Goal: Task Accomplishment & Management: Use online tool/utility

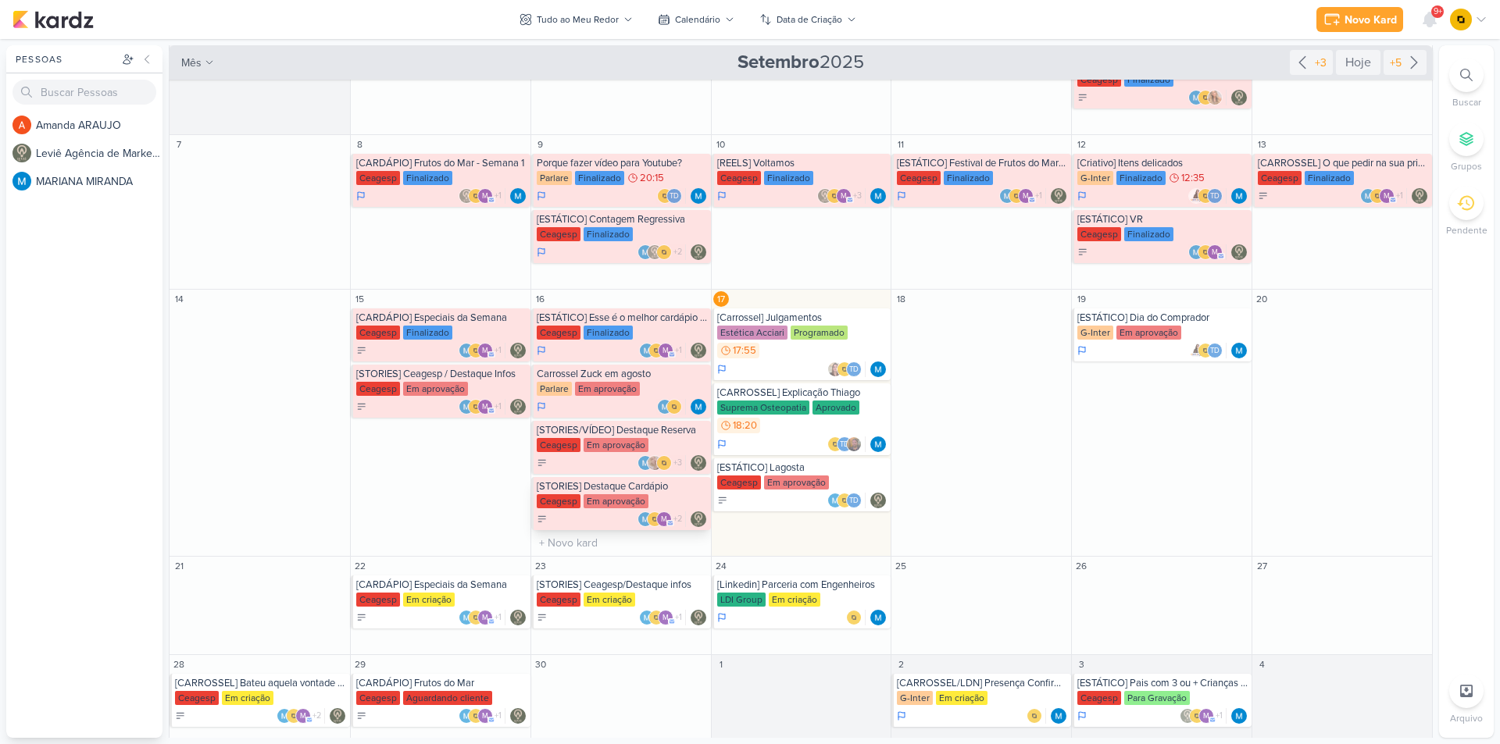
scroll to position [172, 0]
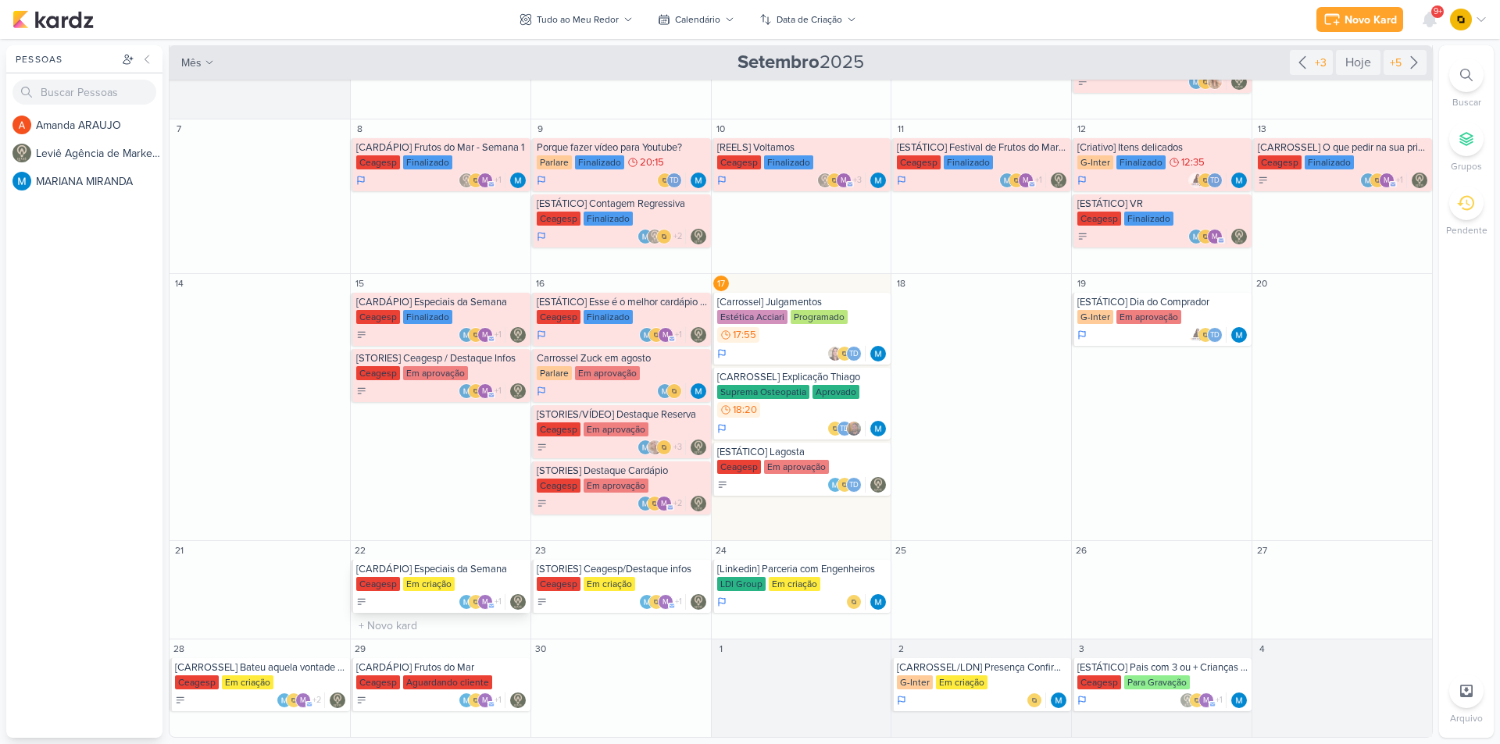
click at [406, 569] on div "[CARDÁPIO] Especiais da Semana" at bounding box center [441, 569] width 171 height 12
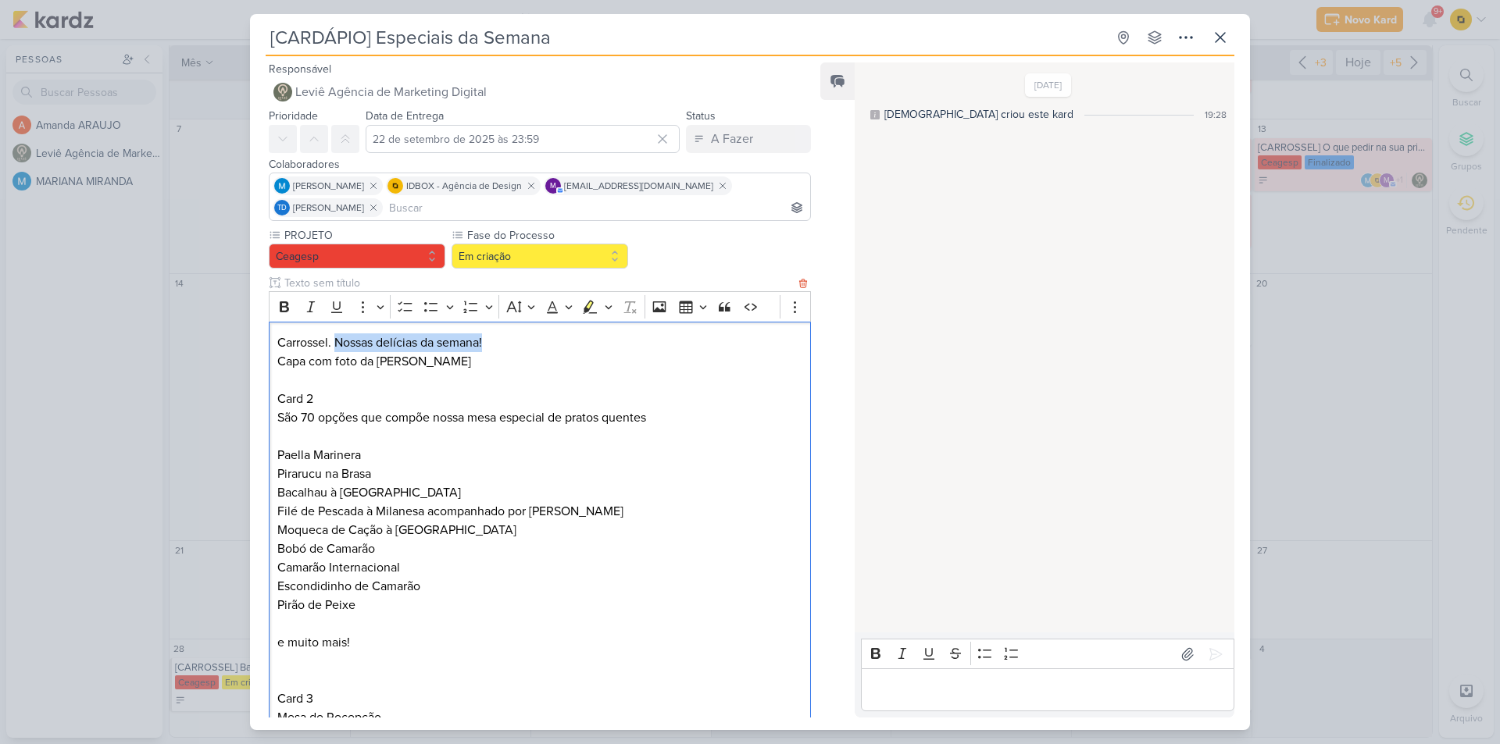
drag, startPoint x: 335, startPoint y: 341, endPoint x: 500, endPoint y: 345, distance: 164.9
click at [500, 345] on p "Carrossel. Nossas delícias da semana!" at bounding box center [539, 343] width 525 height 19
copy p "Nossas delícias da semana!"
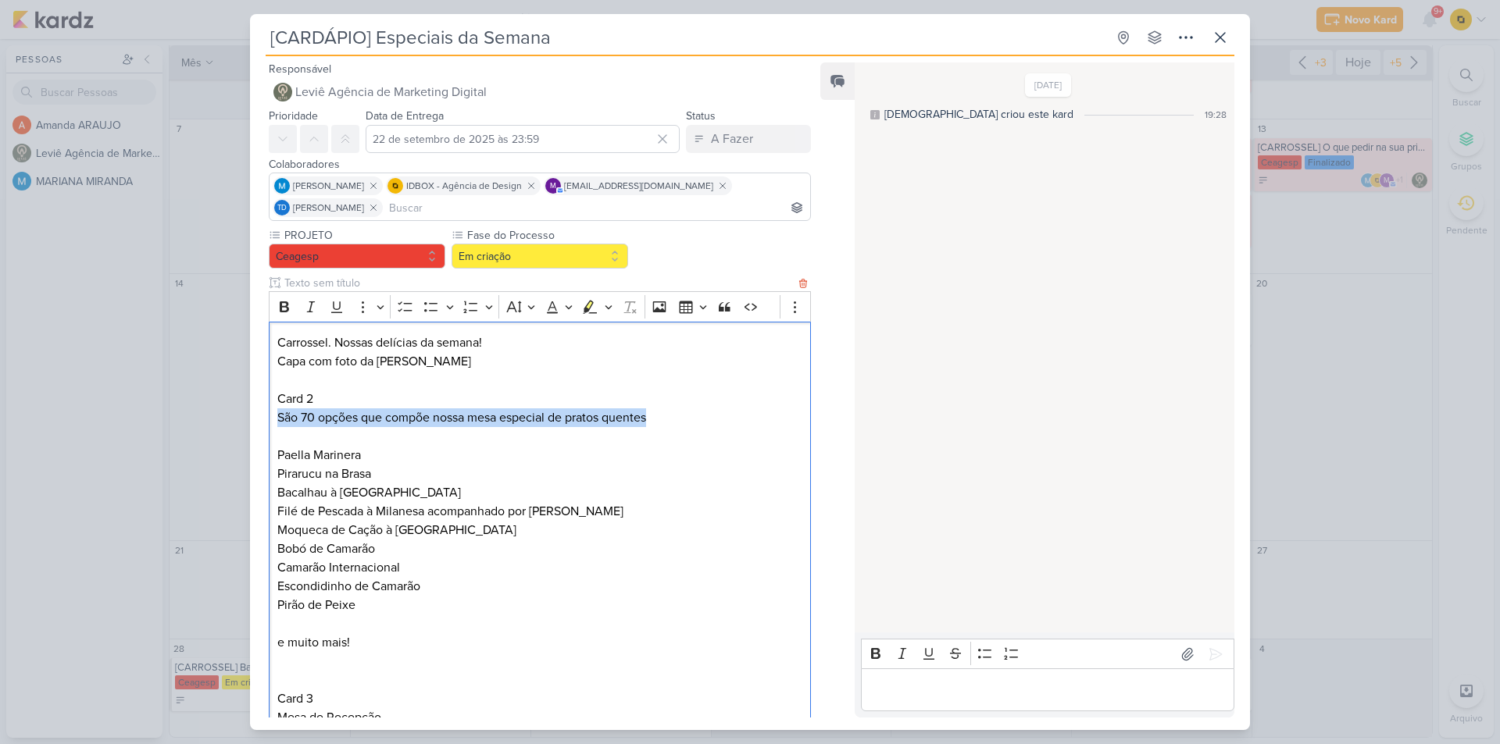
drag, startPoint x: 277, startPoint y: 419, endPoint x: 660, endPoint y: 417, distance: 382.8
click at [660, 417] on p "São 70 opções que compõe nossa mesa especial de pratos quentes" at bounding box center [539, 418] width 525 height 19
copy p "São 70 opções que compõe nossa mesa especial de pratos quentes"
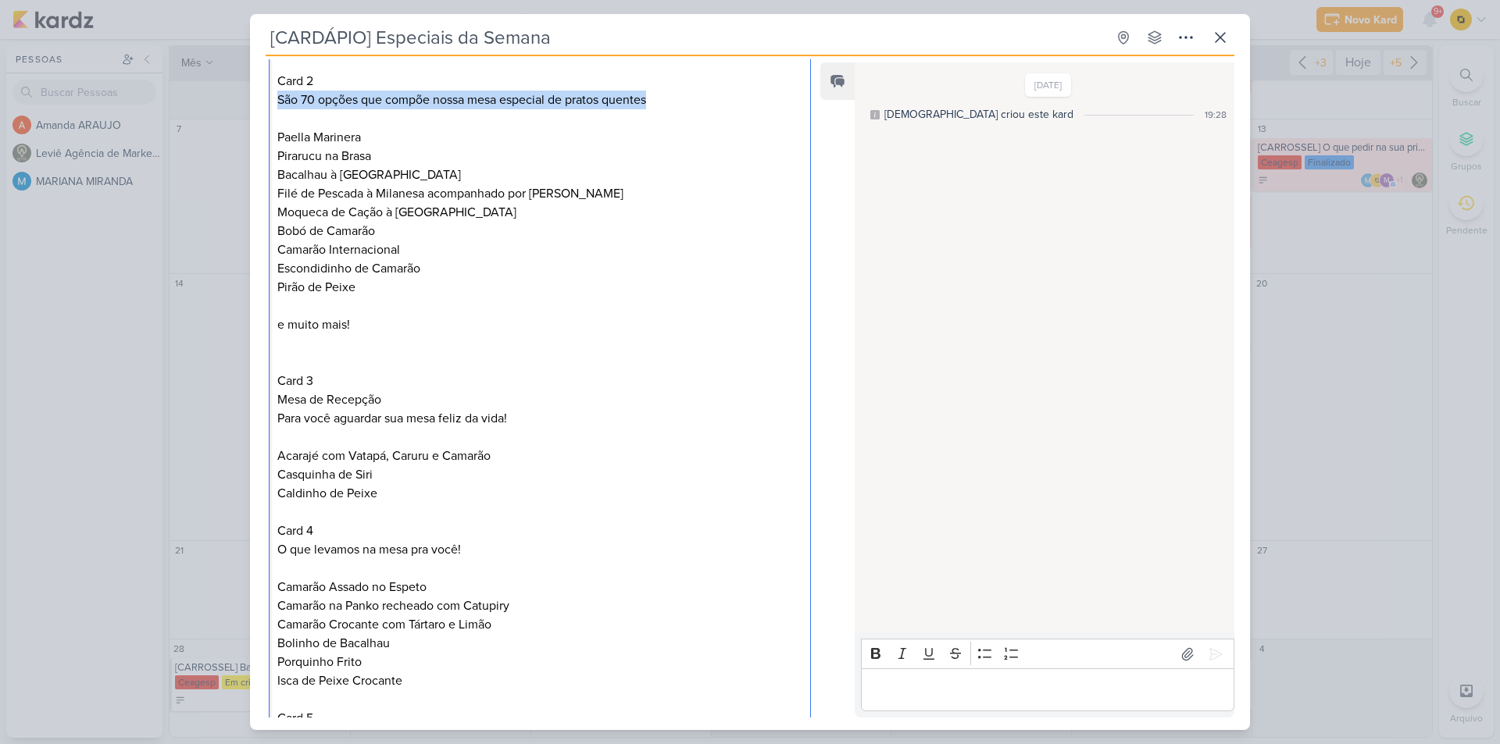
scroll to position [234, 0]
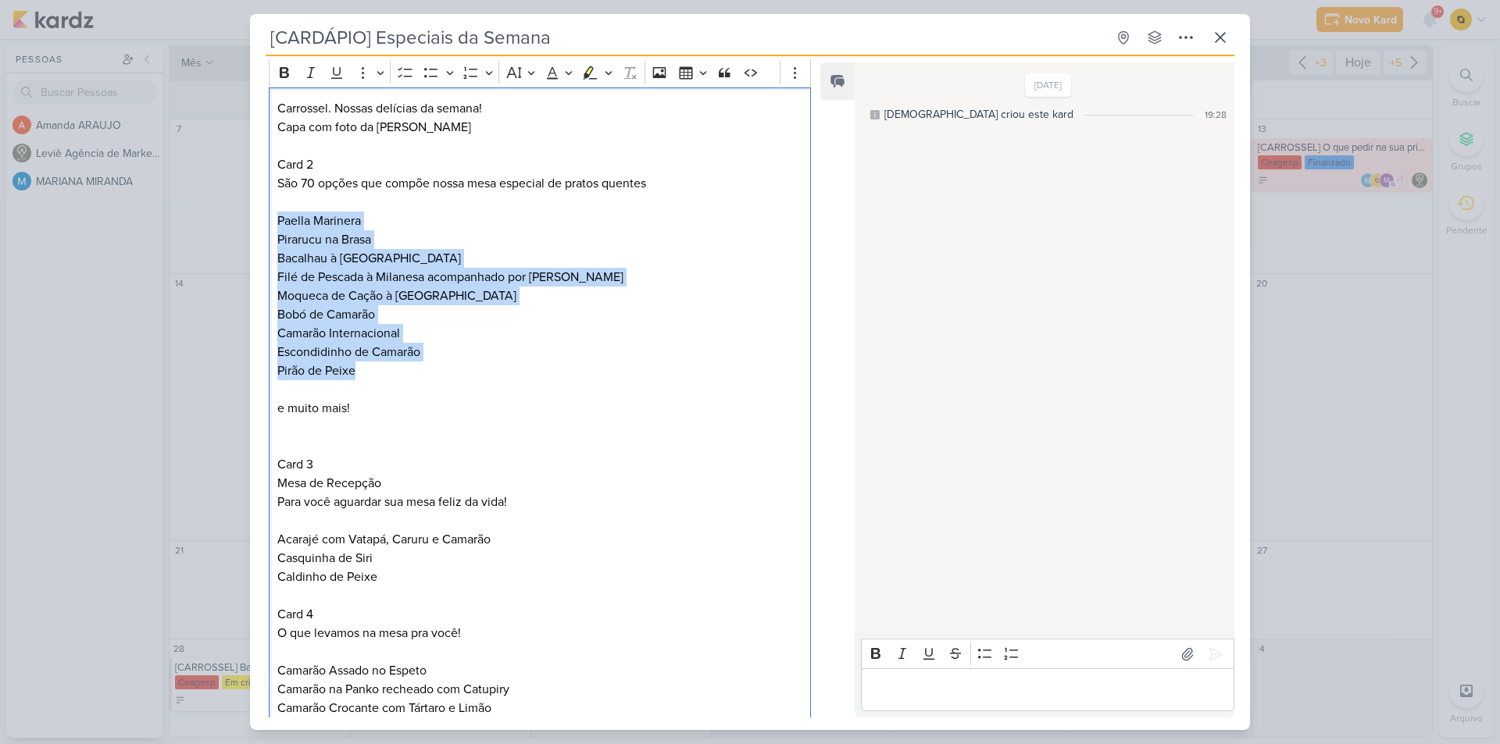
drag, startPoint x: 275, startPoint y: 224, endPoint x: 456, endPoint y: 368, distance: 231.3
click at [456, 368] on div "Carrossel. Nossas delícias da semana! Capa com foto da Paella Card 2 São 70 opç…" at bounding box center [540, 568] width 542 height 962
copy p "Paella Marinera Pirarucu na Brasa Bacalhau à Portuguesa Filé de Pescada à Milan…"
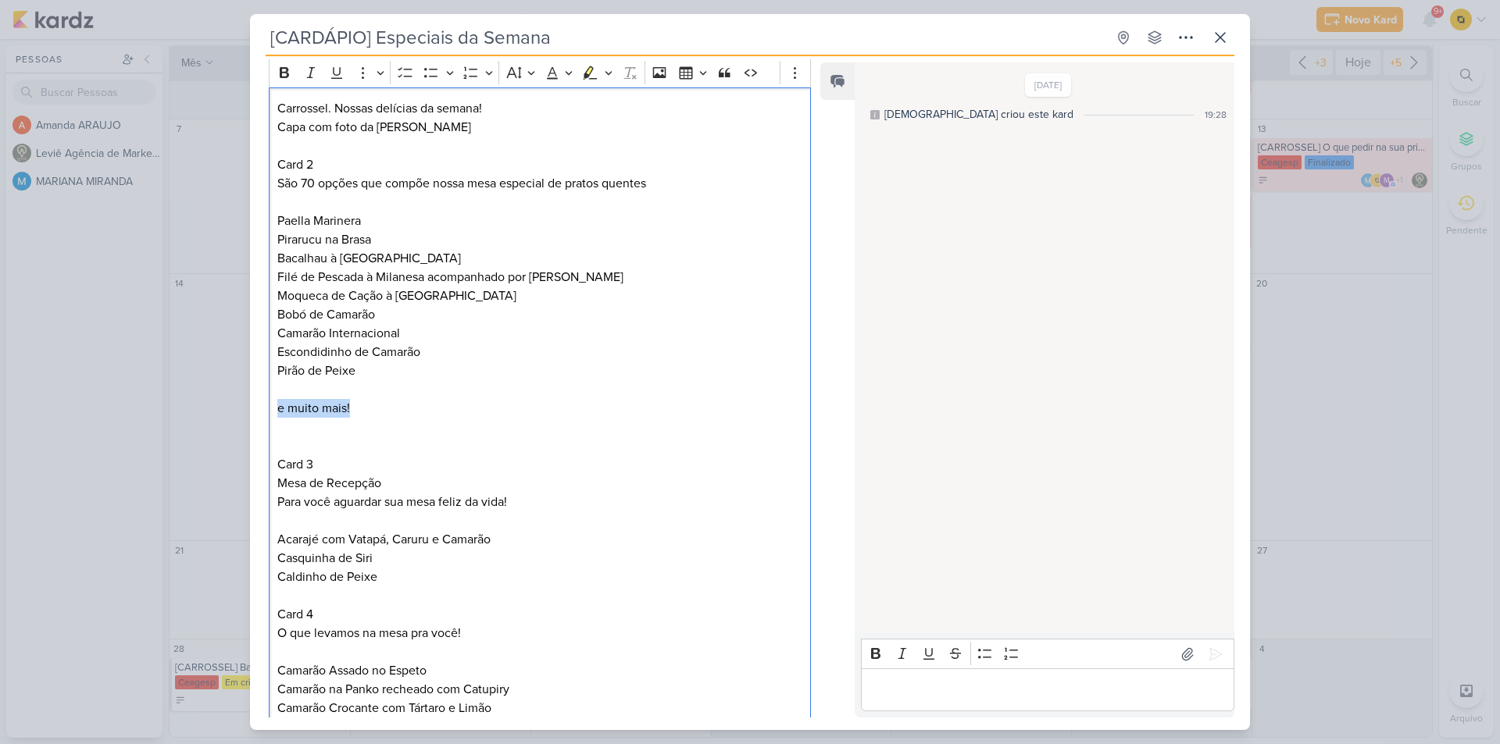
drag, startPoint x: 359, startPoint y: 412, endPoint x: 280, endPoint y: 412, distance: 78.1
click at [280, 412] on p "e muito mais!" at bounding box center [539, 408] width 525 height 19
copy p "e muito mais!"
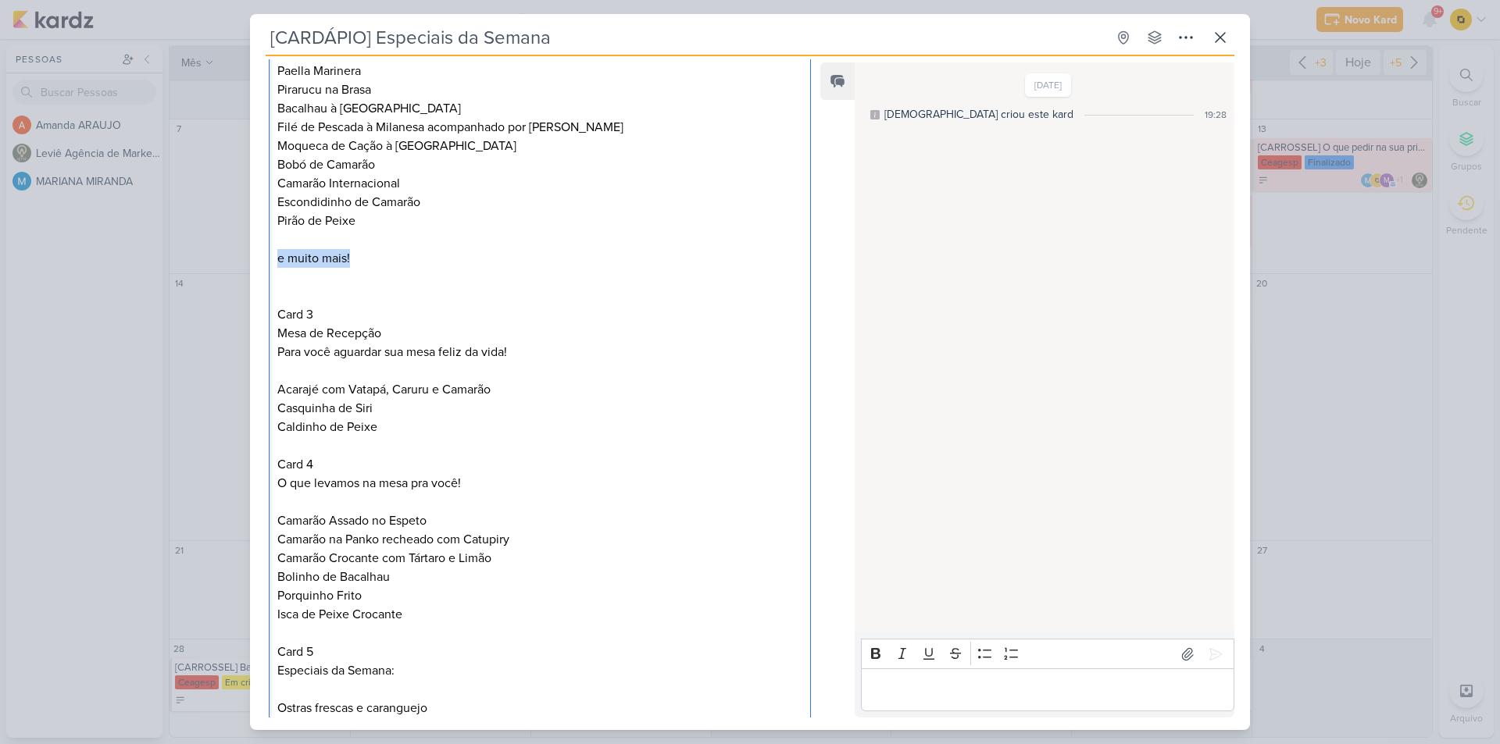
scroll to position [391, 0]
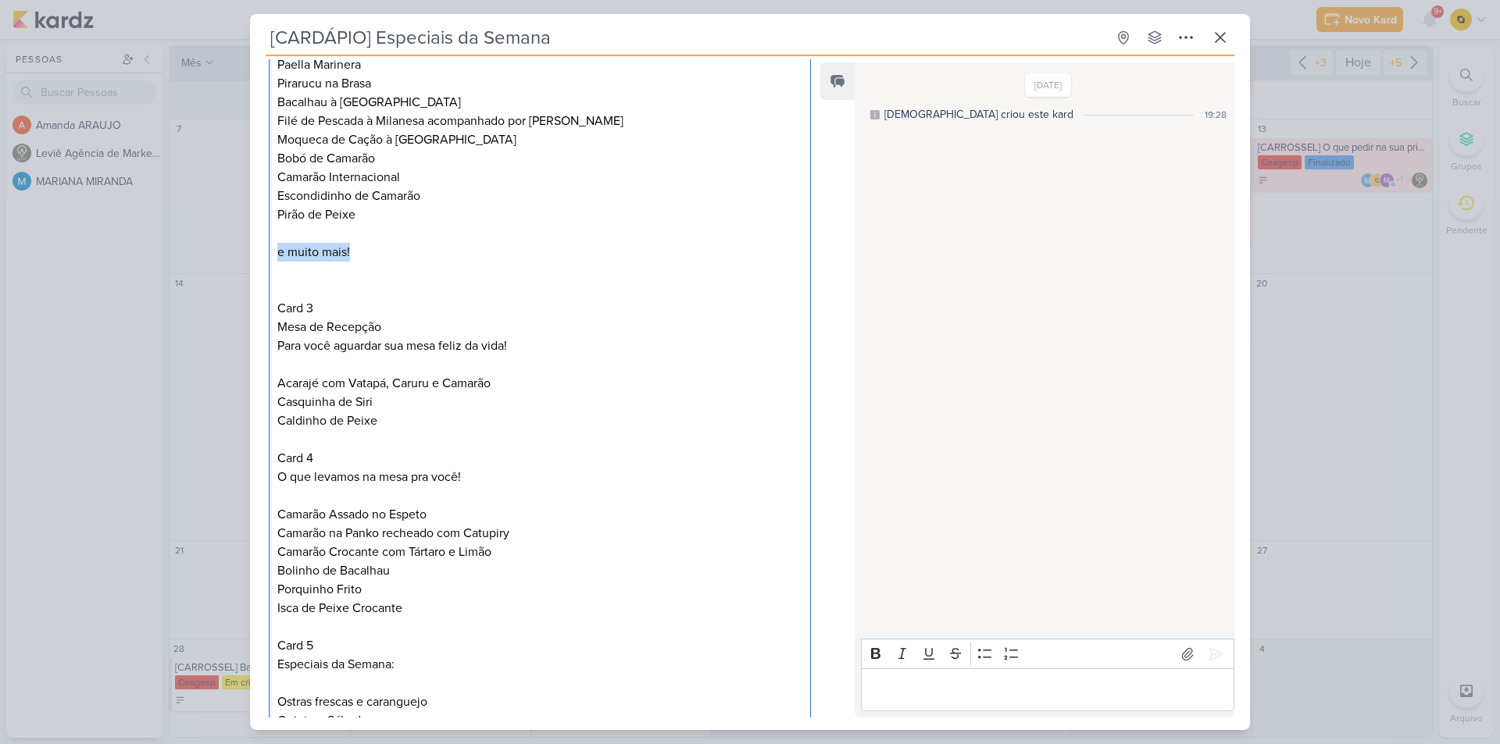
drag, startPoint x: 394, startPoint y: 329, endPoint x: 267, endPoint y: 334, distance: 127.4
click at [267, 334] on div "PROJETO [GEOGRAPHIC_DATA] Fase do Processo" at bounding box center [533, 368] width 567 height 1062
copy p "Mesa de Recepção"
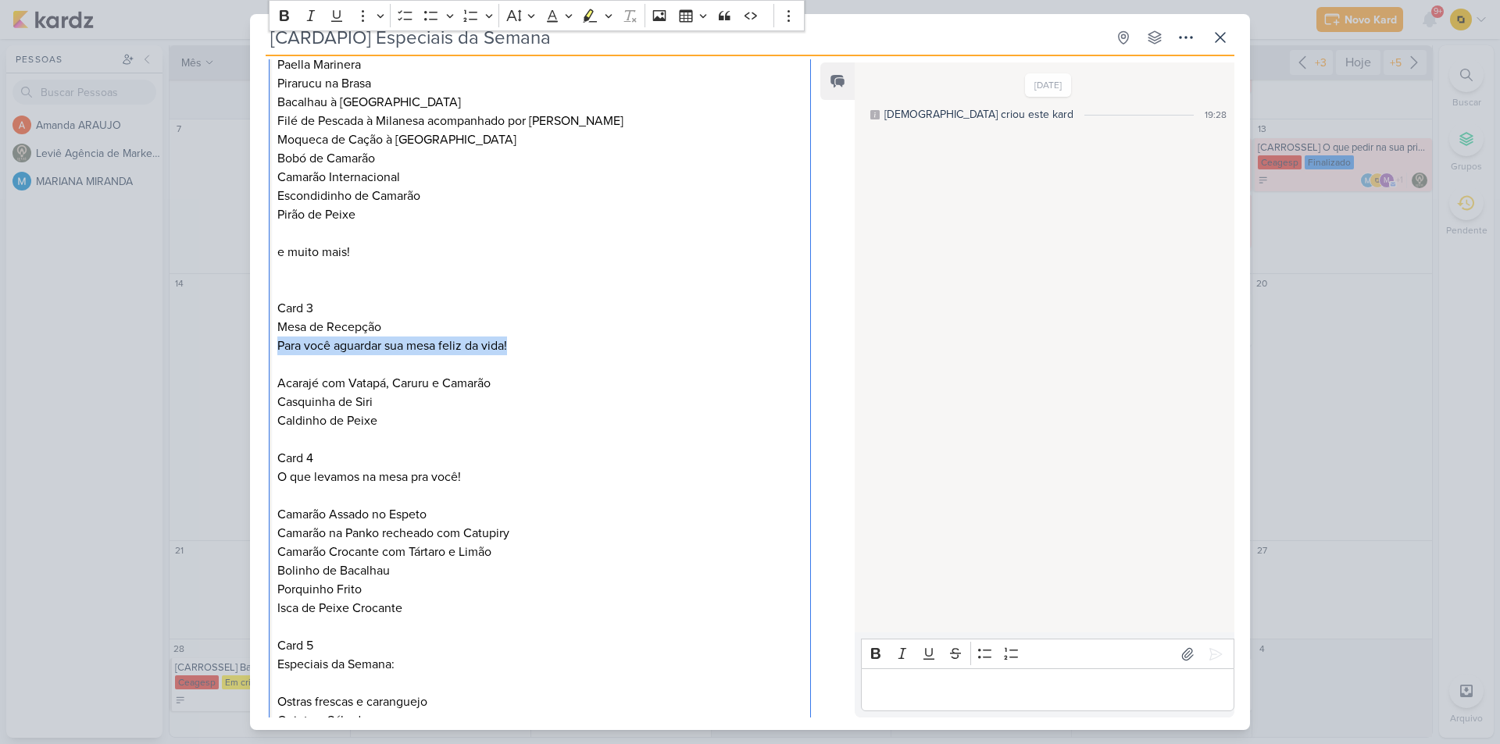
copy p "Para você aguardar sua mesa feliz da vida!"
drag, startPoint x: 274, startPoint y: 341, endPoint x: 510, endPoint y: 341, distance: 235.9
click at [510, 341] on div "Carrossel. Nossas delícias da semana! Capa com foto da Paella Card 2 São 70 opç…" at bounding box center [540, 412] width 542 height 962
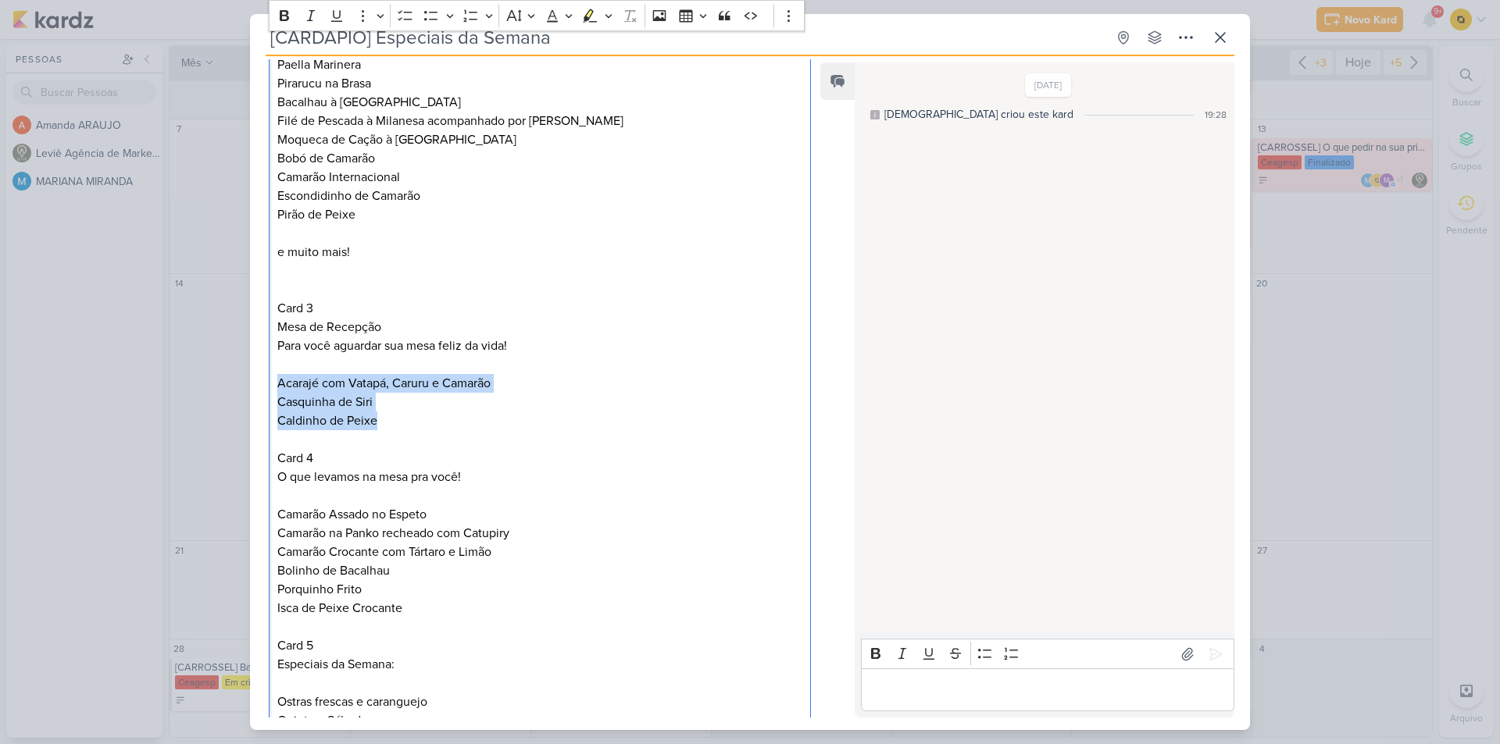
drag, startPoint x: 398, startPoint y: 422, endPoint x: 263, endPoint y: 385, distance: 140.0
click at [263, 385] on div "PROJETO [GEOGRAPHIC_DATA] Fase do Processo" at bounding box center [533, 368] width 567 height 1062
copy p "Acarajé com Vatapá, Caruru e Camarão Casquinha de Siri Caldinho de Peixe"
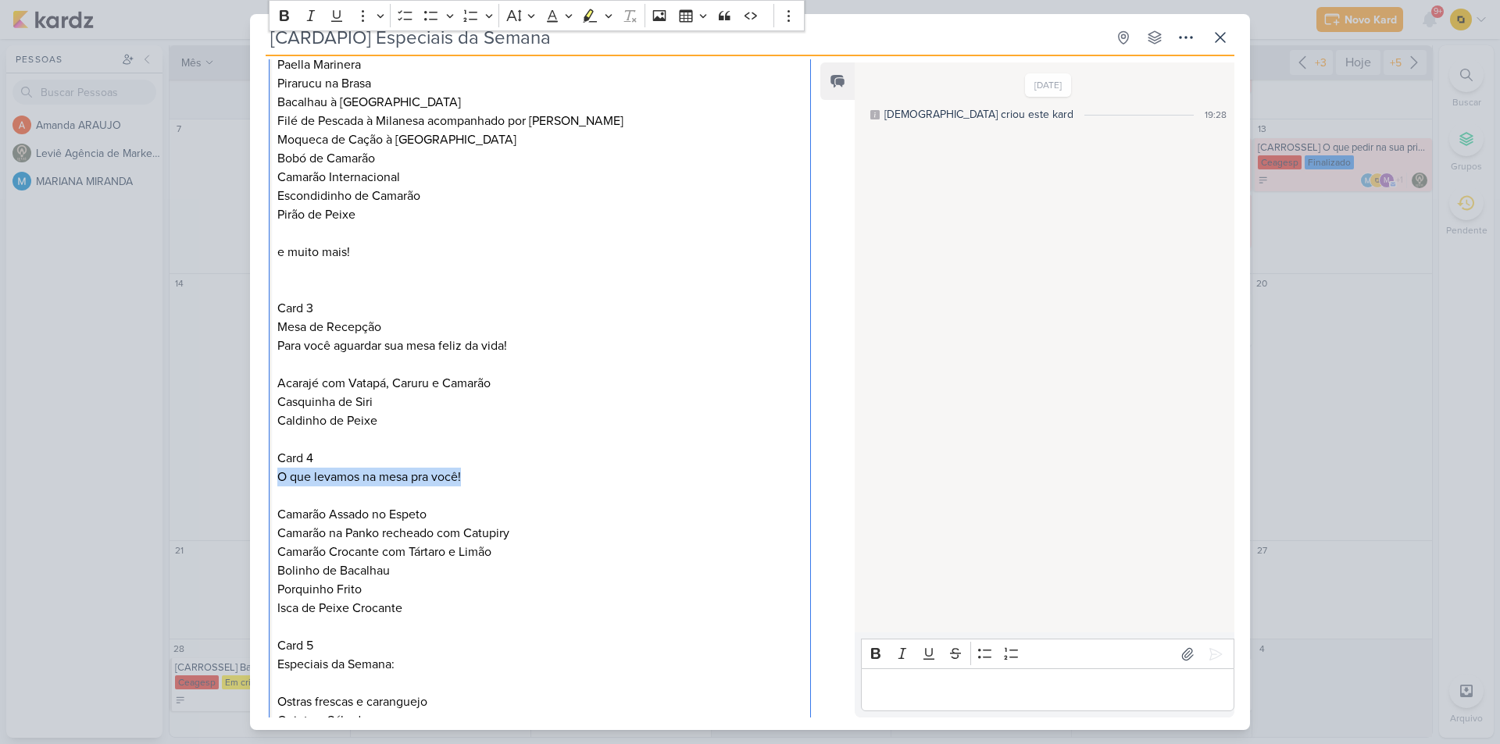
drag, startPoint x: 458, startPoint y: 473, endPoint x: 252, endPoint y: 477, distance: 205.5
click at [252, 477] on div "PROJETO [GEOGRAPHIC_DATA] Fase do Processo" at bounding box center [533, 368] width 567 height 1062
copy p "O que levamos na mesa pra você!"
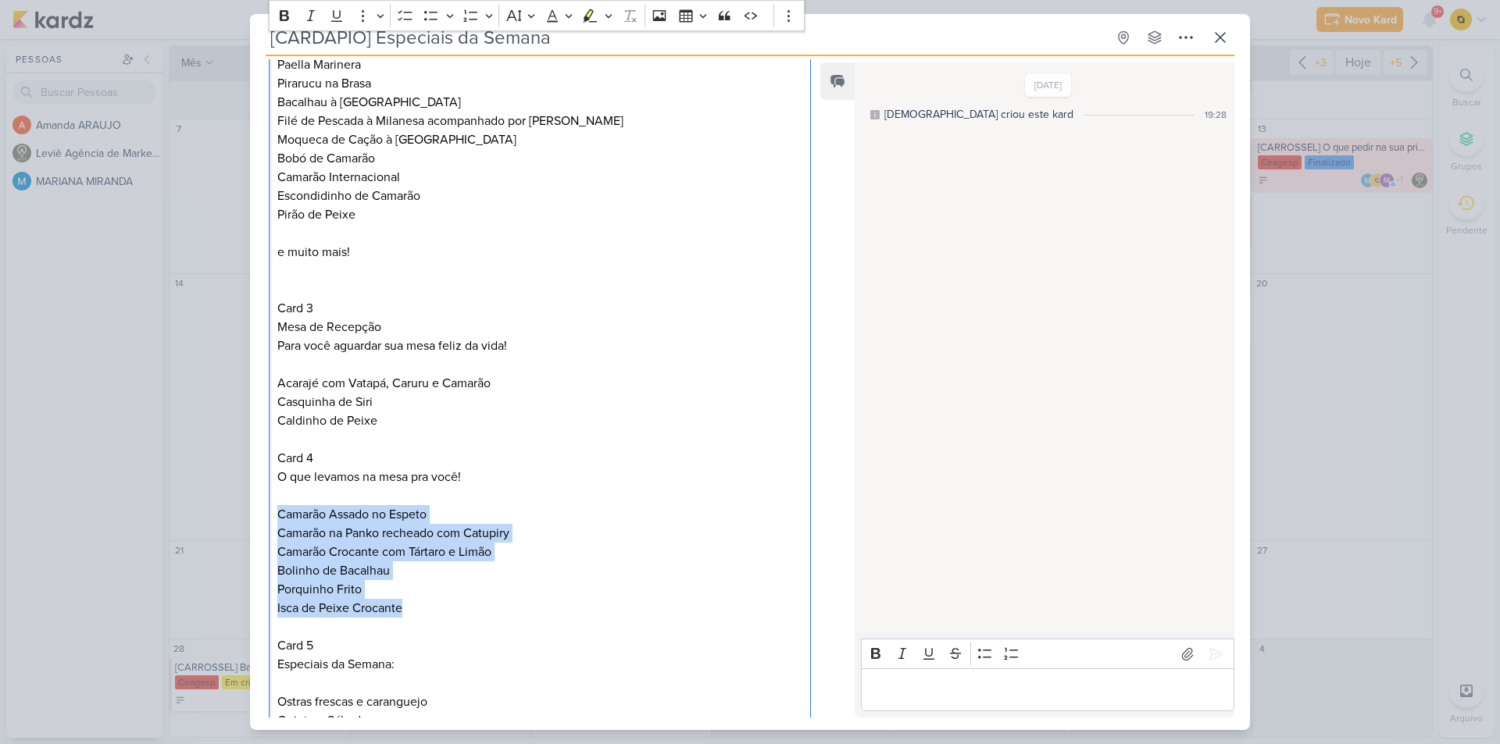
drag, startPoint x: 280, startPoint y: 515, endPoint x: 416, endPoint y: 602, distance: 161.6
click at [416, 602] on p "Camarão Assado no Espeto Camarão na Panko recheado com Catupiry Camarão Crocant…" at bounding box center [539, 561] width 525 height 112
copy p "Camarão Assado no Espeto Camarão na Panko recheado com Catupiry Camarão Crocant…"
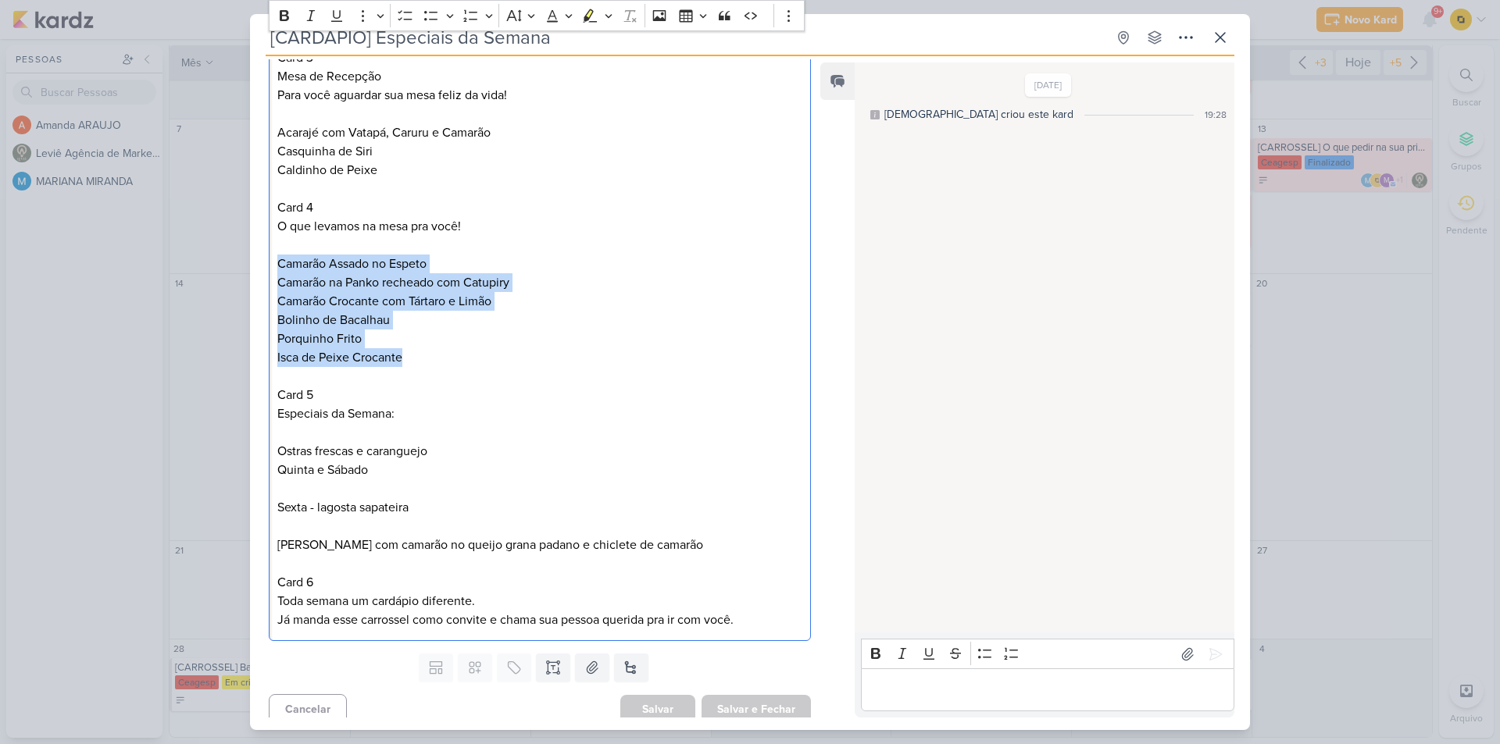
scroll to position [651, 0]
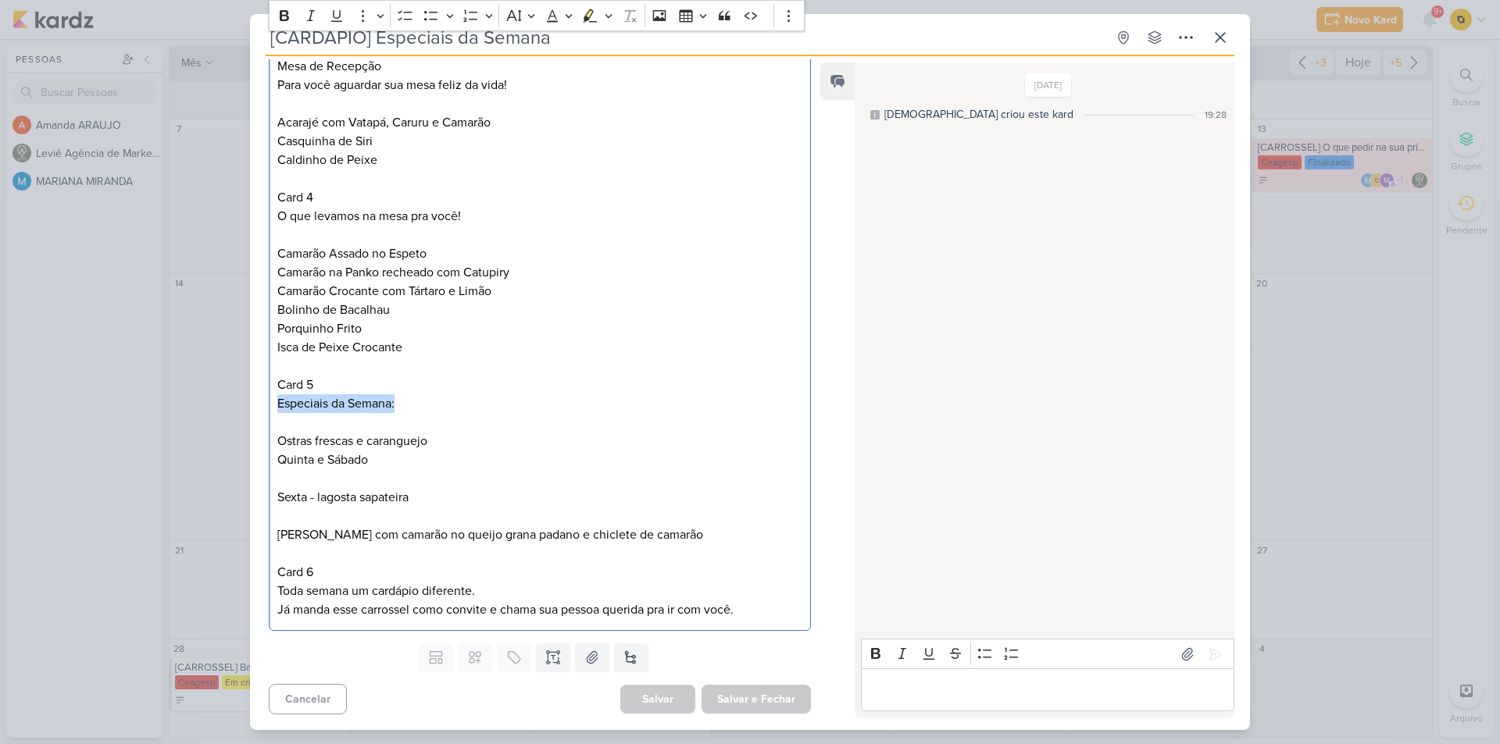
drag, startPoint x: 391, startPoint y: 404, endPoint x: 277, endPoint y: 402, distance: 114.9
click at [277, 402] on p "Especiais da Semana:" at bounding box center [539, 403] width 525 height 19
drag, startPoint x: 371, startPoint y: 459, endPoint x: 267, endPoint y: 435, distance: 106.7
click at [267, 435] on div "PROJETO [GEOGRAPHIC_DATA] Fase do Processo" at bounding box center [533, 107] width 567 height 1062
drag, startPoint x: 445, startPoint y: 495, endPoint x: 414, endPoint y: 493, distance: 31.3
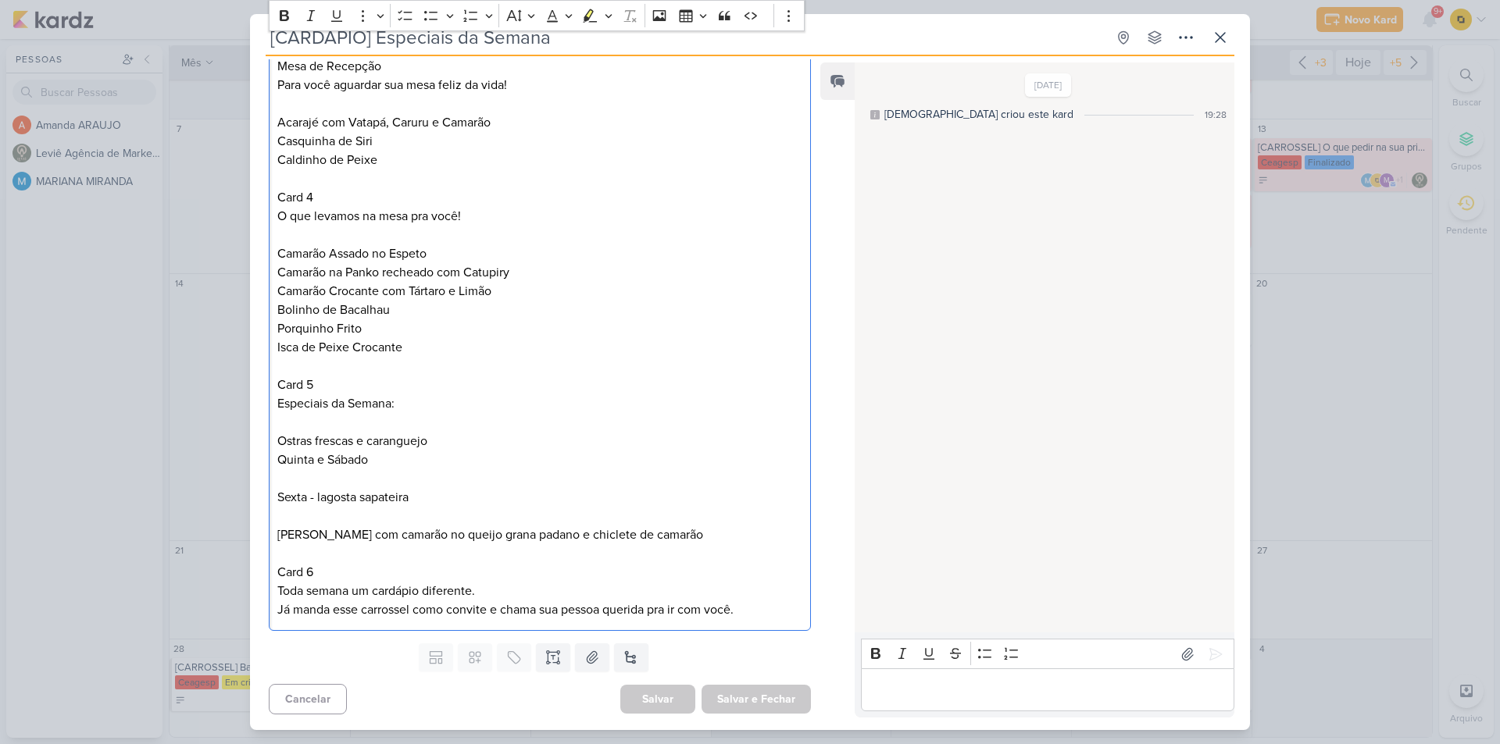
click at [414, 493] on p "Sexta - lagosta sapateira Domingo - macarrão com camarão no queijo grana padano…" at bounding box center [539, 516] width 525 height 56
drag, startPoint x: 278, startPoint y: 497, endPoint x: 296, endPoint y: 495, distance: 18.0
click at [288, 495] on p "Sexta - lagosta sapateira Domingo - macarrão com camarão no queijo grana padano…" at bounding box center [539, 516] width 525 height 56
drag, startPoint x: 415, startPoint y: 496, endPoint x: 332, endPoint y: 494, distance: 82.8
click at [332, 494] on p "Sexta - lagosta sapateira Domingo - macarrão com camarão no queijo grana padano…" at bounding box center [539, 516] width 525 height 56
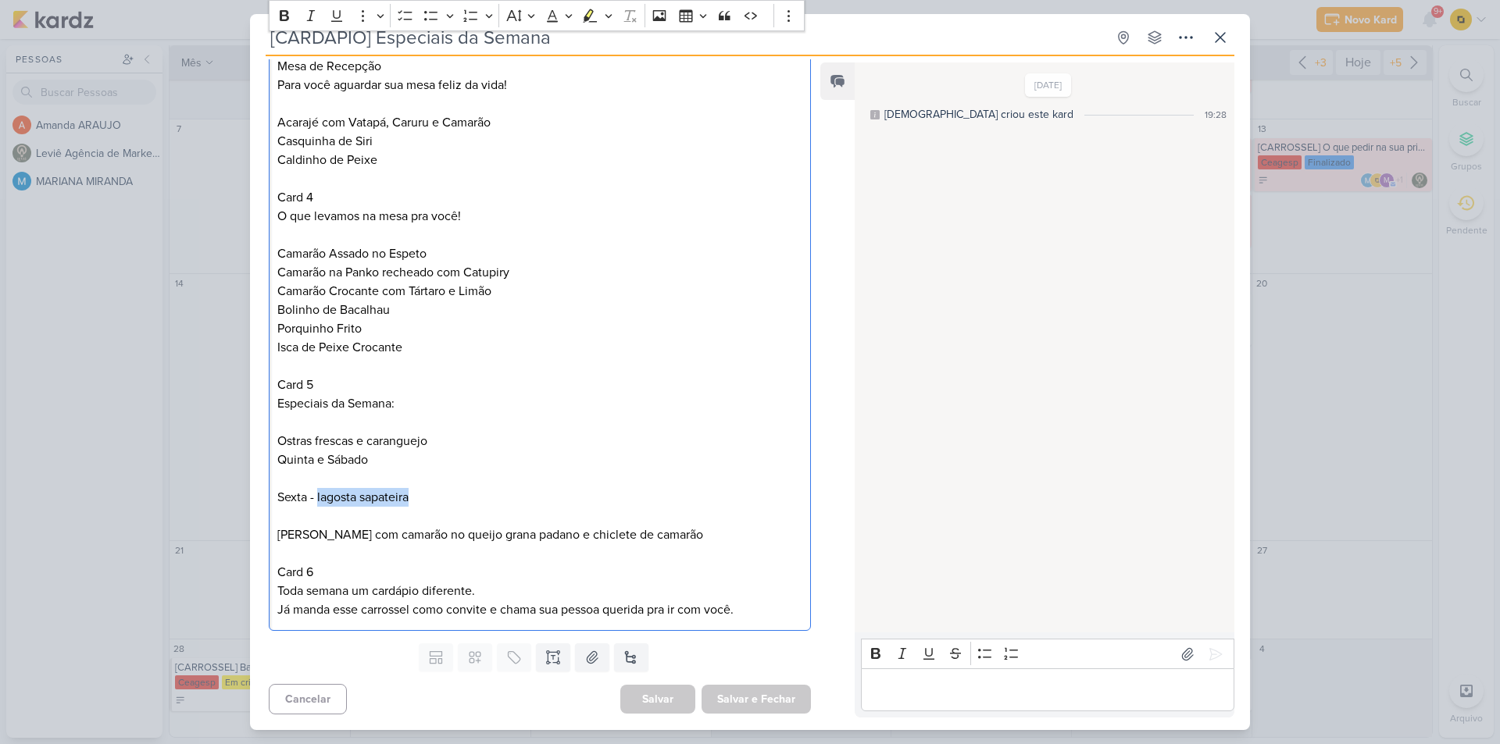
drag, startPoint x: 316, startPoint y: 498, endPoint x: 416, endPoint y: 506, distance: 100.3
click at [416, 506] on p "Sexta - lagosta sapateira Domingo - macarrão com camarão no queijo grana padano…" at bounding box center [539, 516] width 525 height 56
drag, startPoint x: 340, startPoint y: 534, endPoint x: 723, endPoint y: 529, distance: 382.8
click at [723, 529] on p "Sexta - lagosta sapateira Domingo - macarrão com camarão no queijo grana padano…" at bounding box center [539, 516] width 525 height 56
drag, startPoint x: 462, startPoint y: 587, endPoint x: 278, endPoint y: 587, distance: 184.4
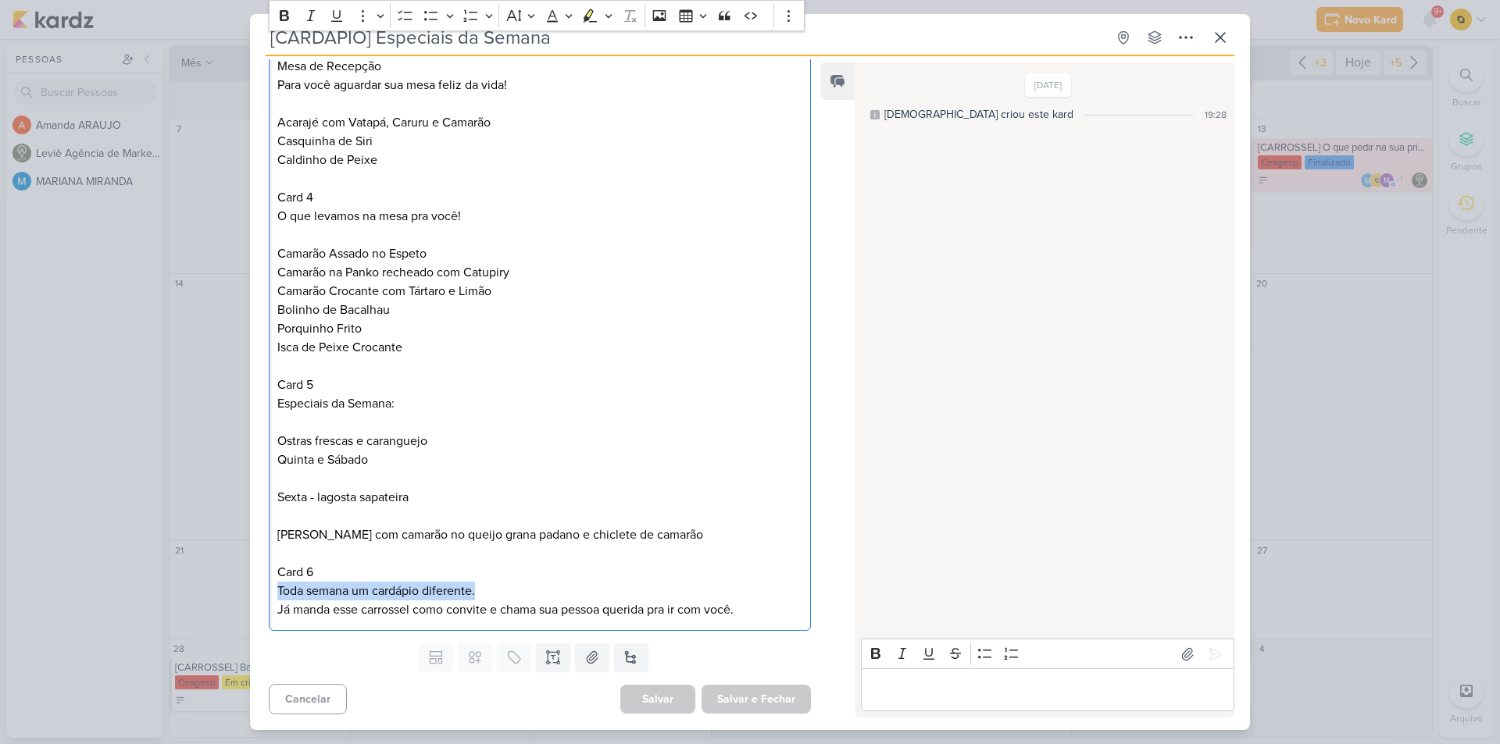
click at [278, 587] on p "Card 6 Toda semana um cardápio diferente." at bounding box center [539, 581] width 525 height 37
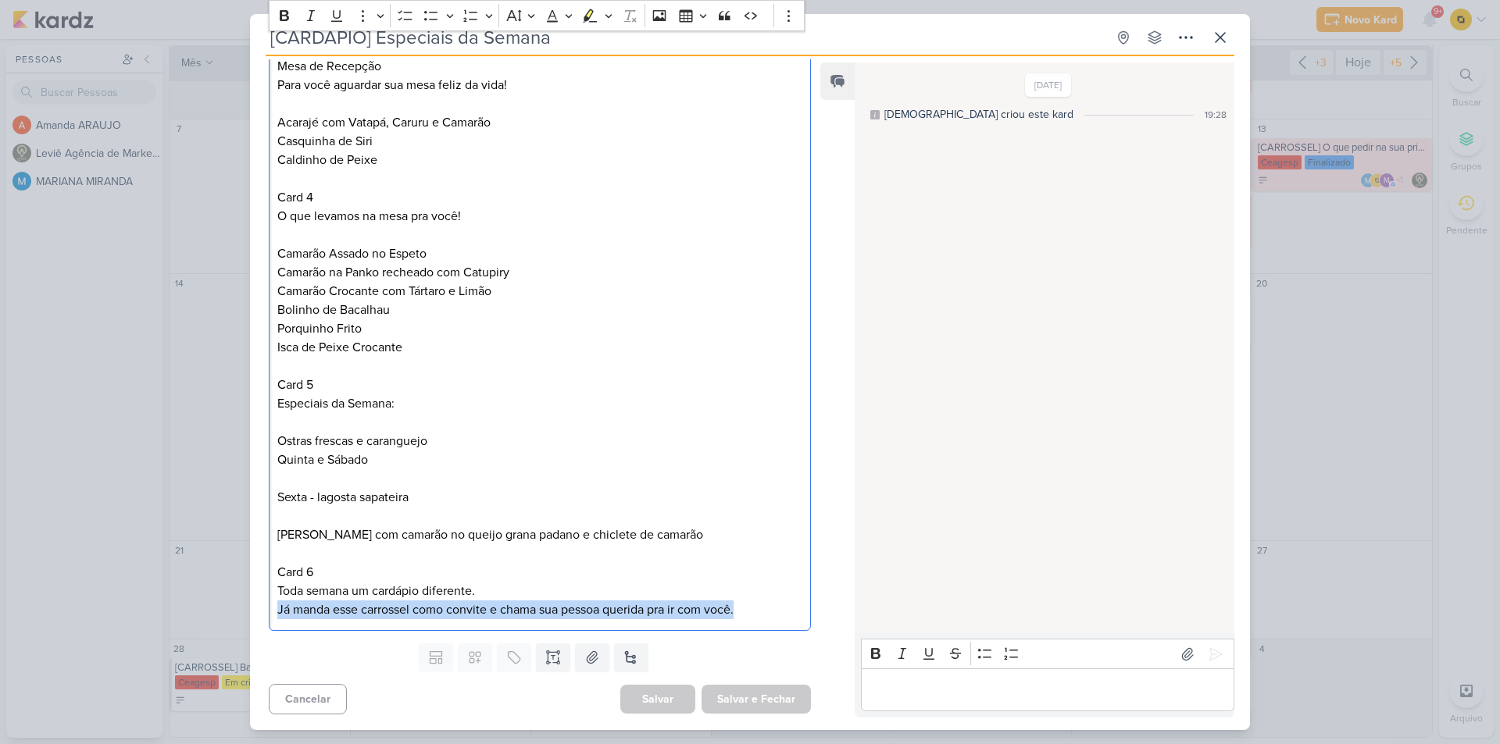
drag, startPoint x: 276, startPoint y: 610, endPoint x: 748, endPoint y: 609, distance: 472.6
click at [748, 609] on div "Carrossel. Nossas delícias da semana! Capa com foto da Paella Card 2 São 70 opç…" at bounding box center [540, 151] width 542 height 962
click at [598, 662] on button at bounding box center [592, 658] width 34 height 28
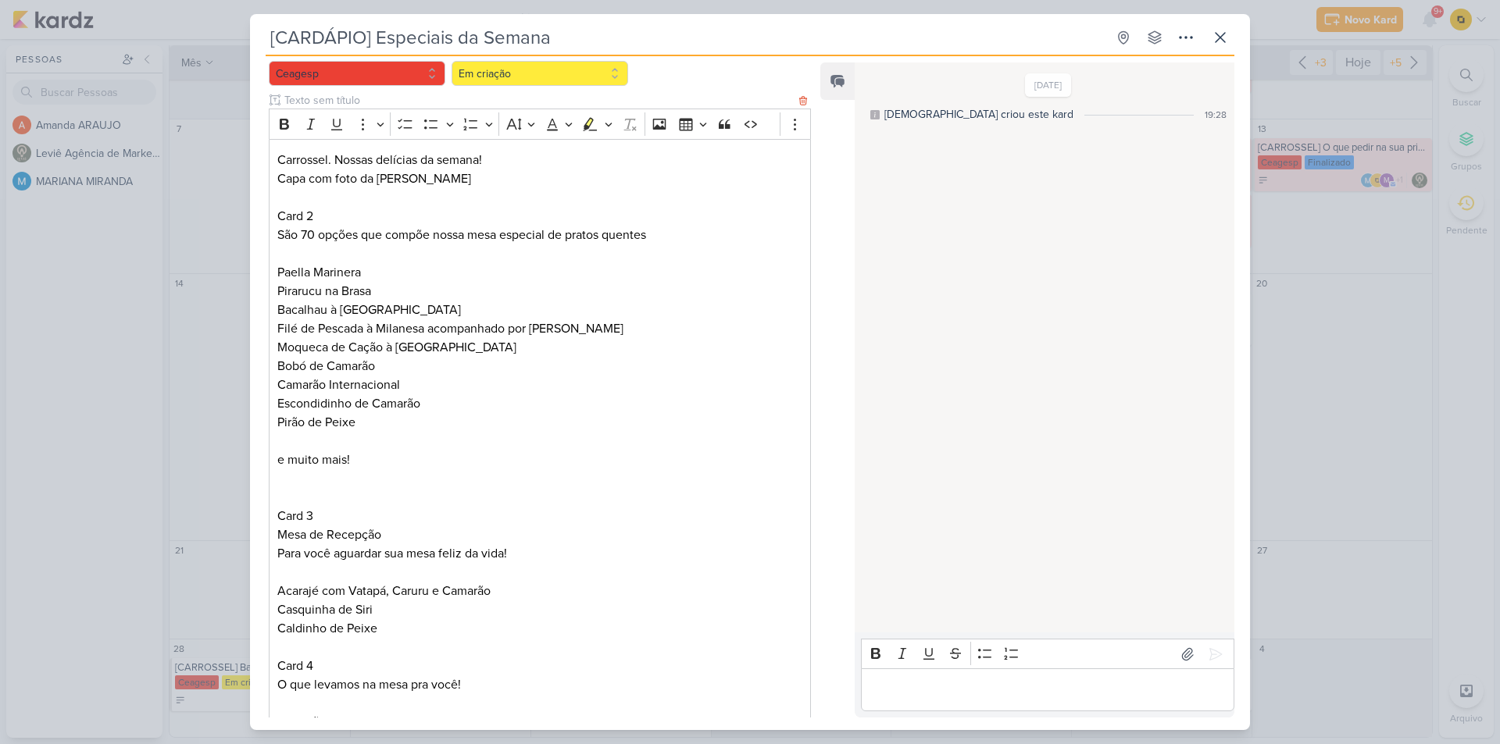
scroll to position [0, 0]
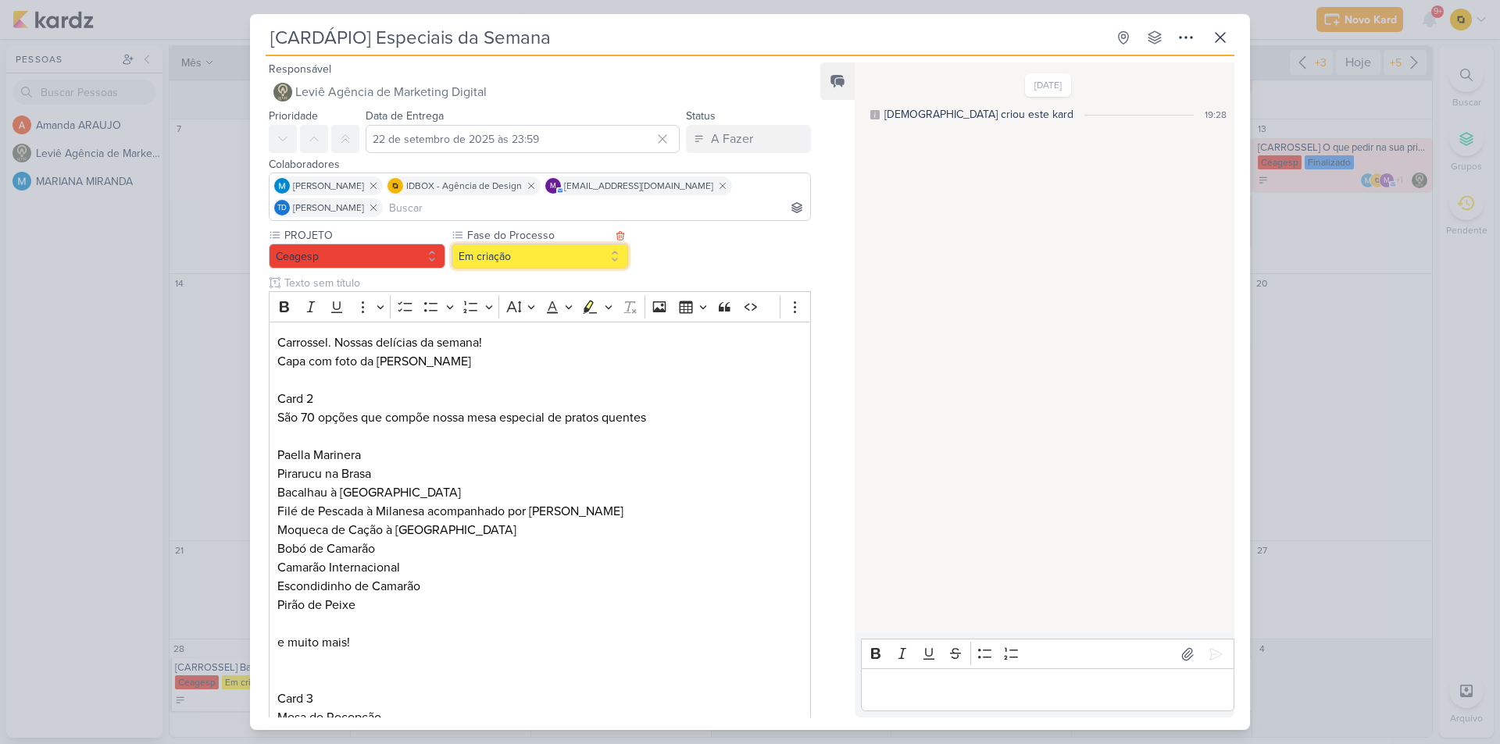
click at [513, 257] on button "Em criação" at bounding box center [540, 256] width 177 height 25
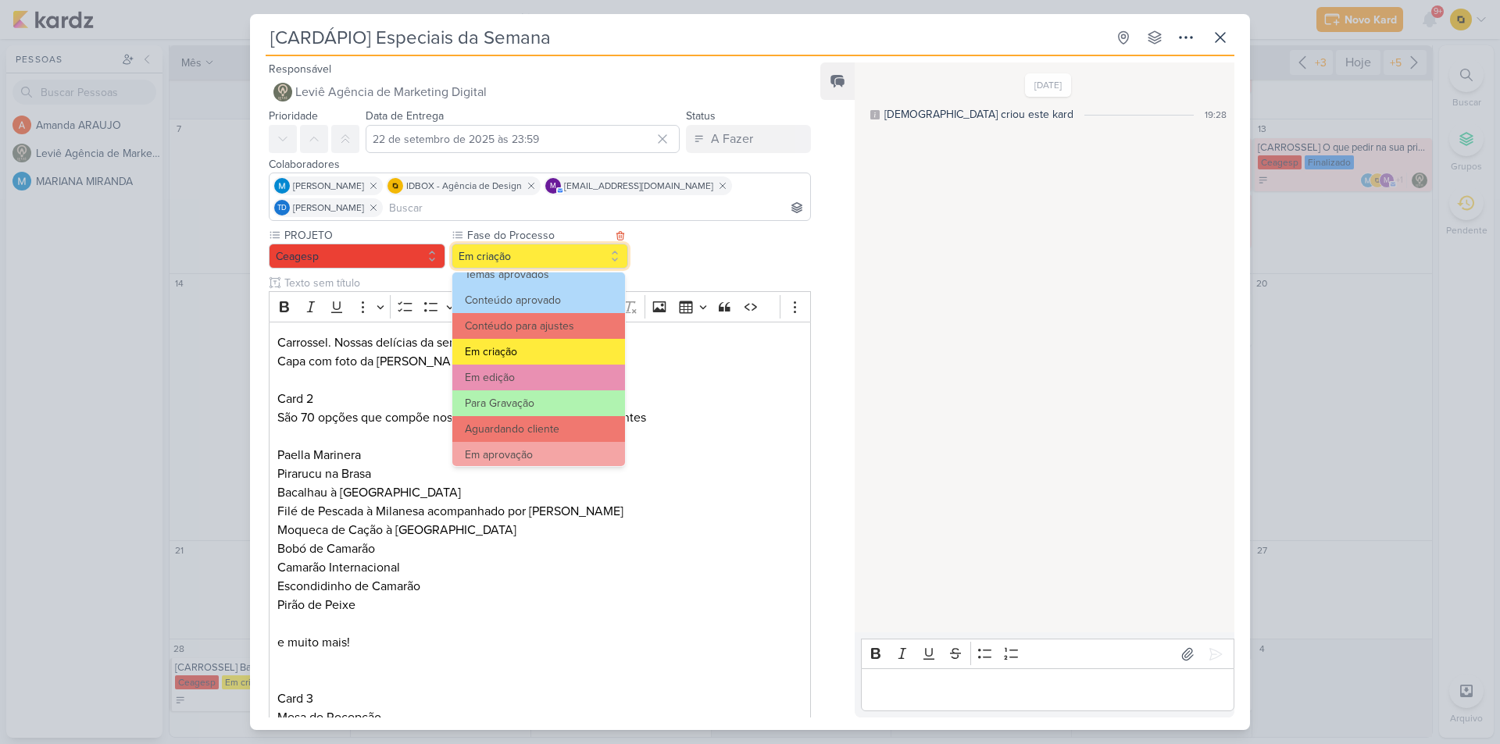
scroll to position [78, 0]
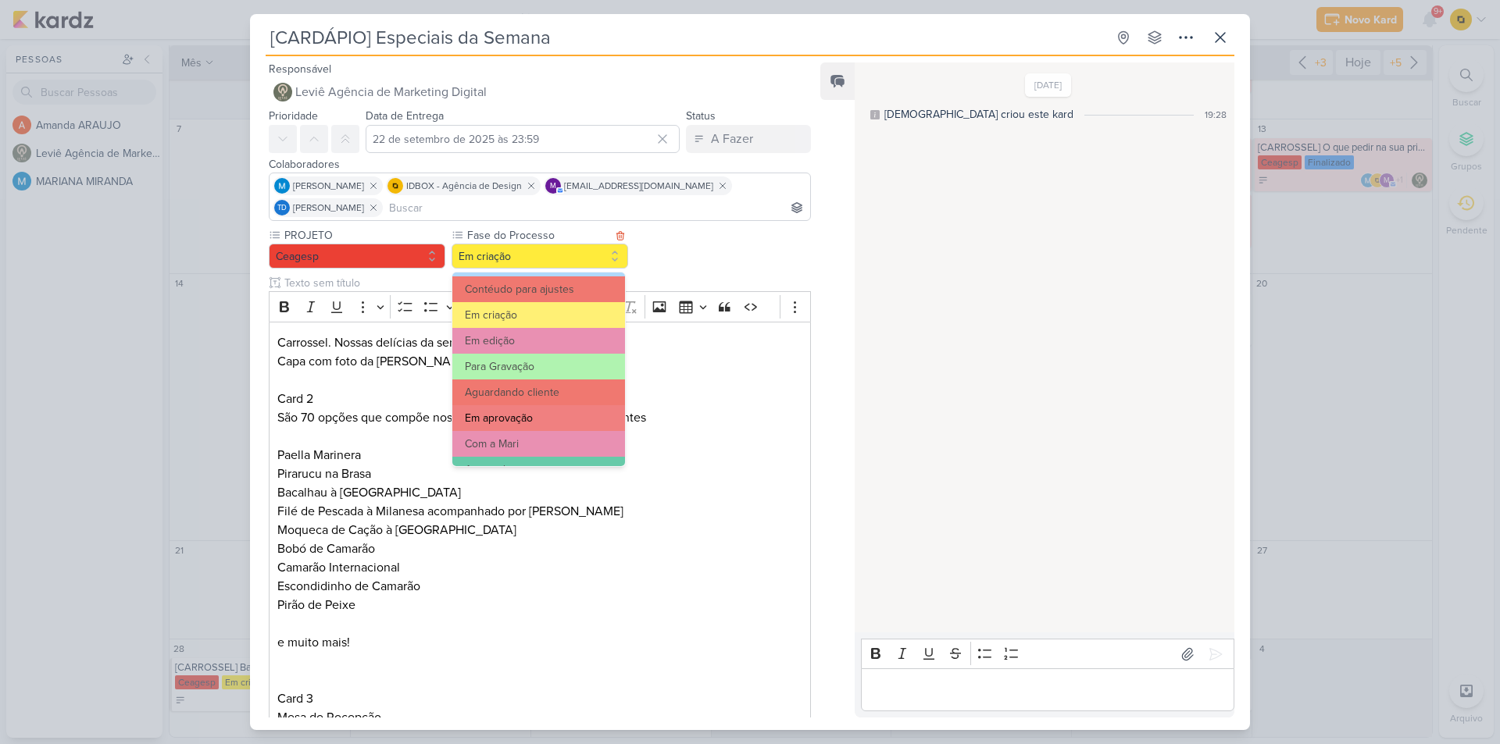
click at [531, 419] on button "Em aprovação" at bounding box center [538, 418] width 173 height 26
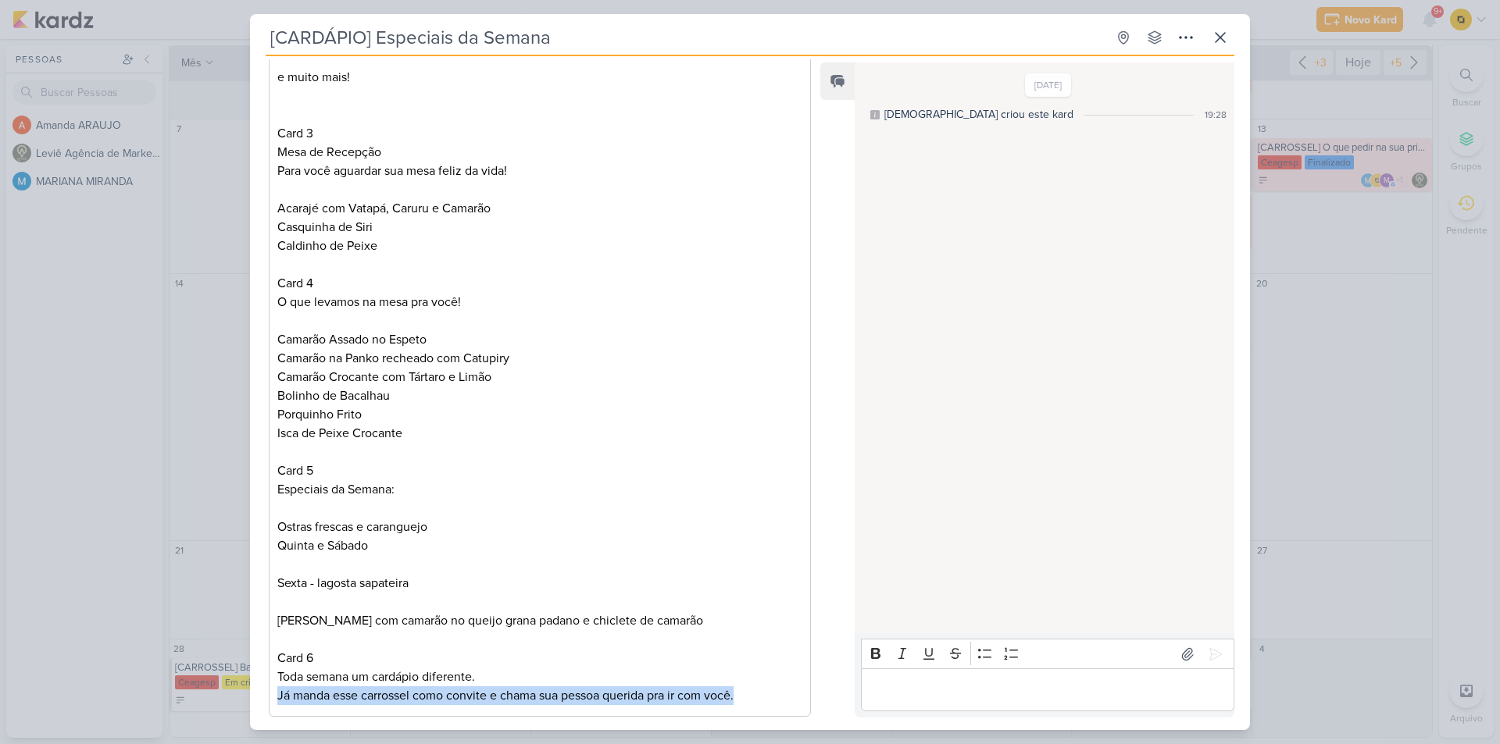
scroll to position [743, 0]
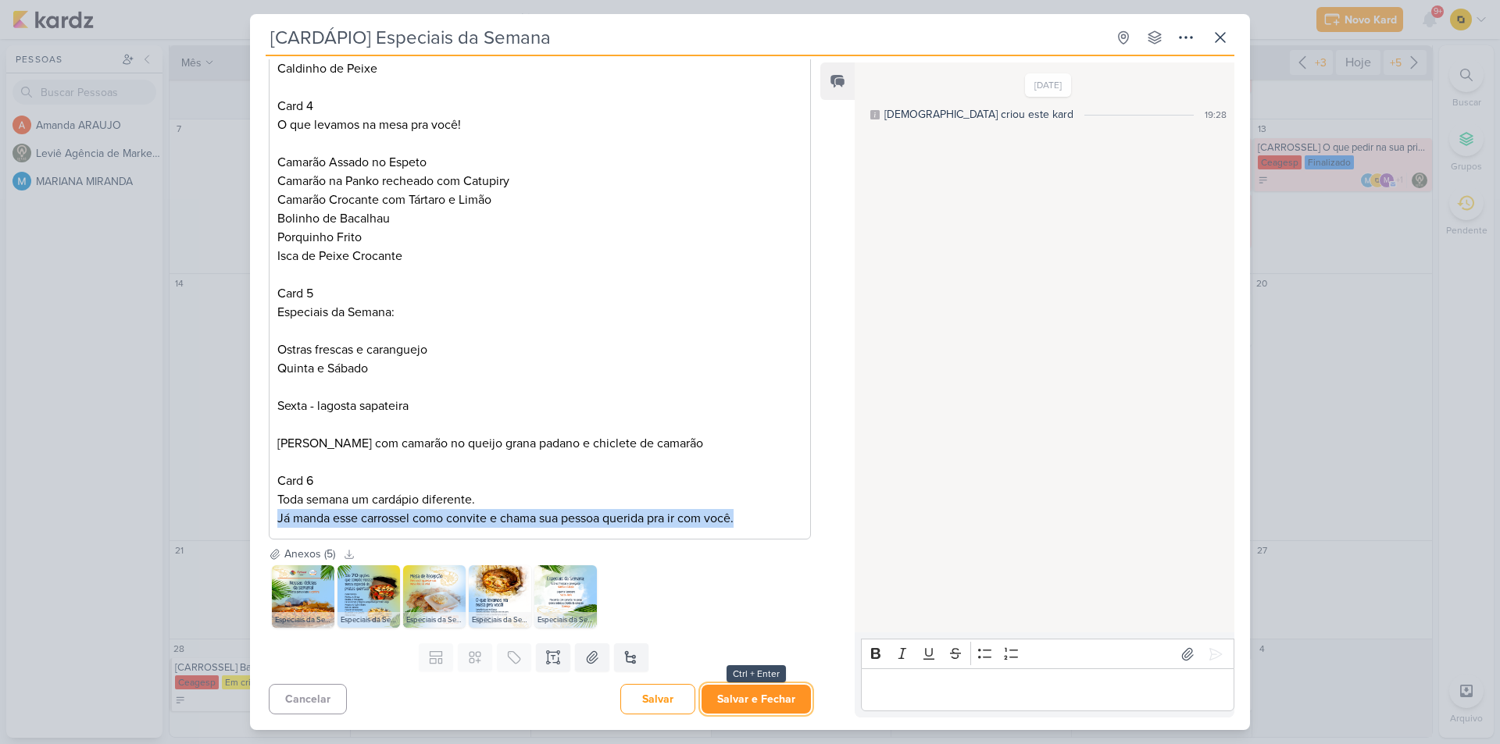
click at [772, 707] on button "Salvar e Fechar" at bounding box center [755, 699] width 109 height 29
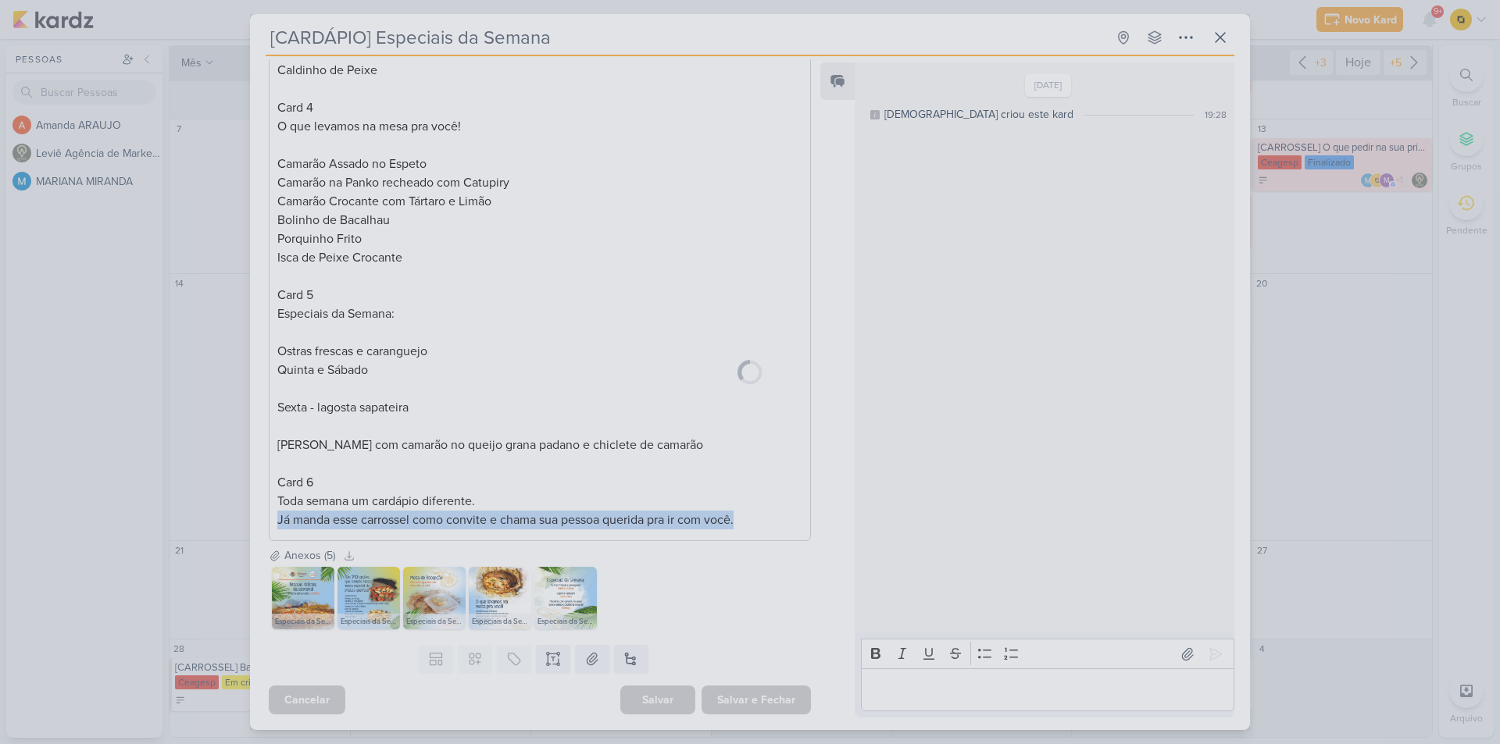
scroll to position [741, 0]
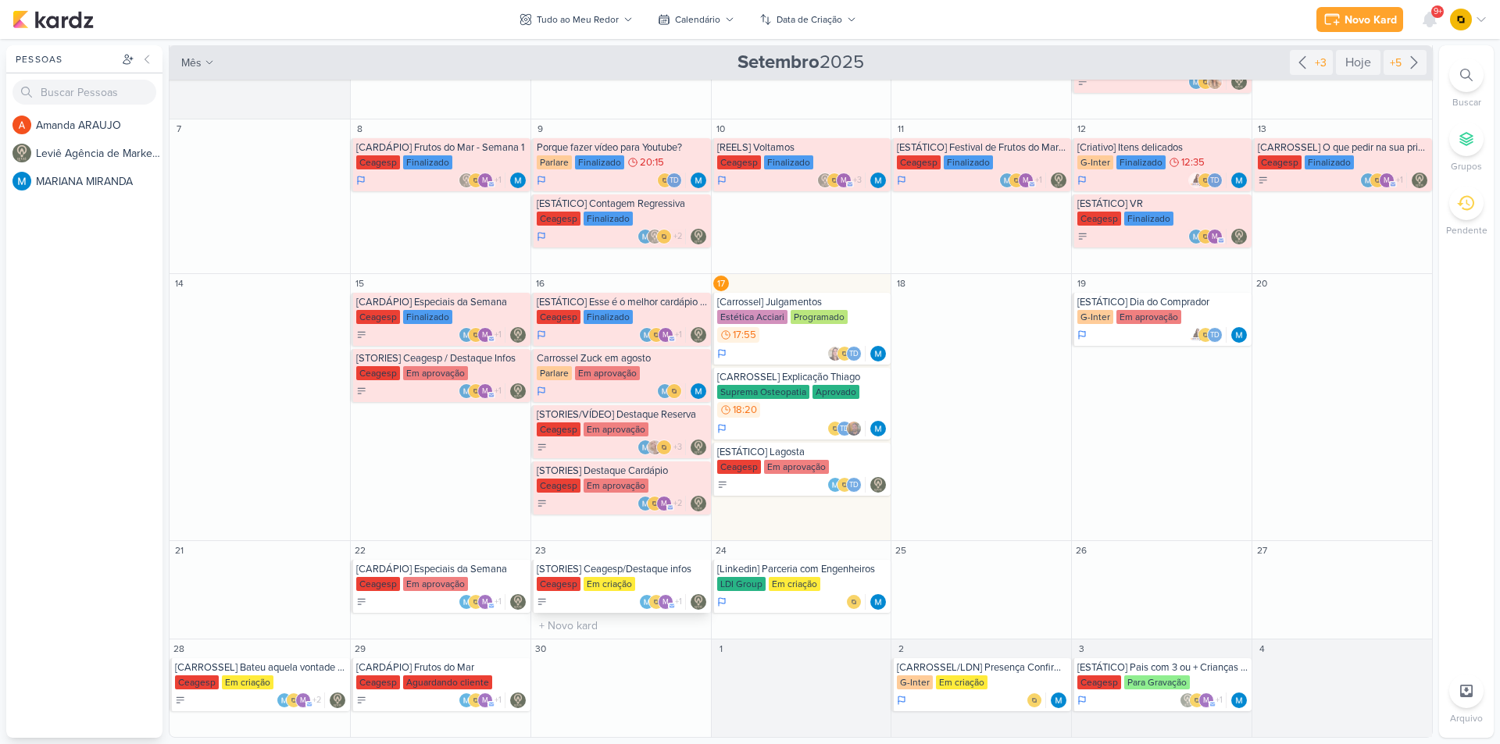
click at [653, 577] on div "Ceagesp Em criação" at bounding box center [622, 585] width 171 height 16
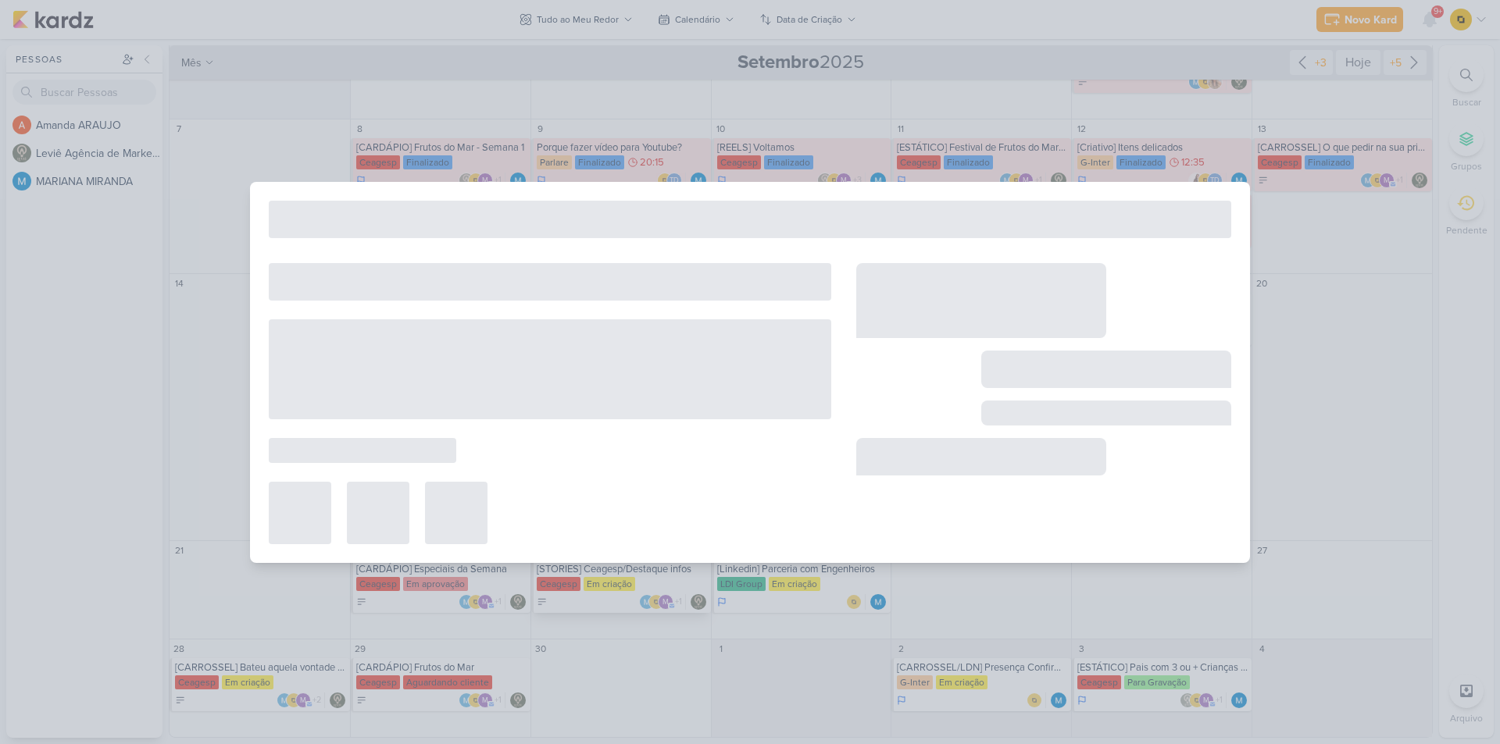
type input "[STORIES] Ceagesp/Destaque infos"
type input "23 de setembro de 2025 às 23:59"
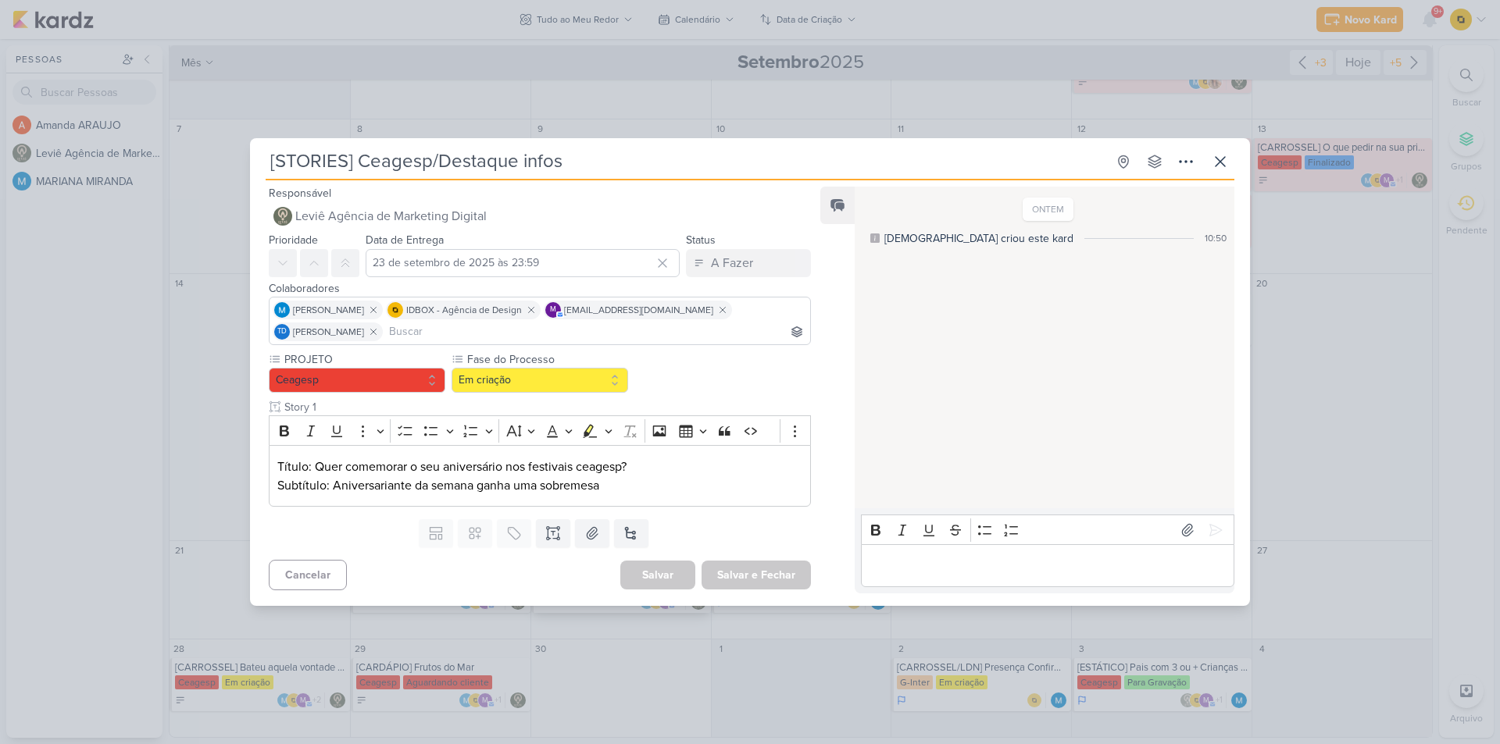
scroll to position [0, 0]
drag, startPoint x: 636, startPoint y: 461, endPoint x: 316, endPoint y: 458, distance: 320.3
click at [316, 458] on p "Título: Quer comemorar o seu aniversário nos festivais ceagesp?" at bounding box center [539, 467] width 525 height 19
drag, startPoint x: 609, startPoint y: 488, endPoint x: 331, endPoint y: 499, distance: 277.5
click at [331, 499] on div "Título: Quer comemorar o seu aniversário nos festivais ceagesp? Subtítulo: Aniv…" at bounding box center [540, 476] width 542 height 62
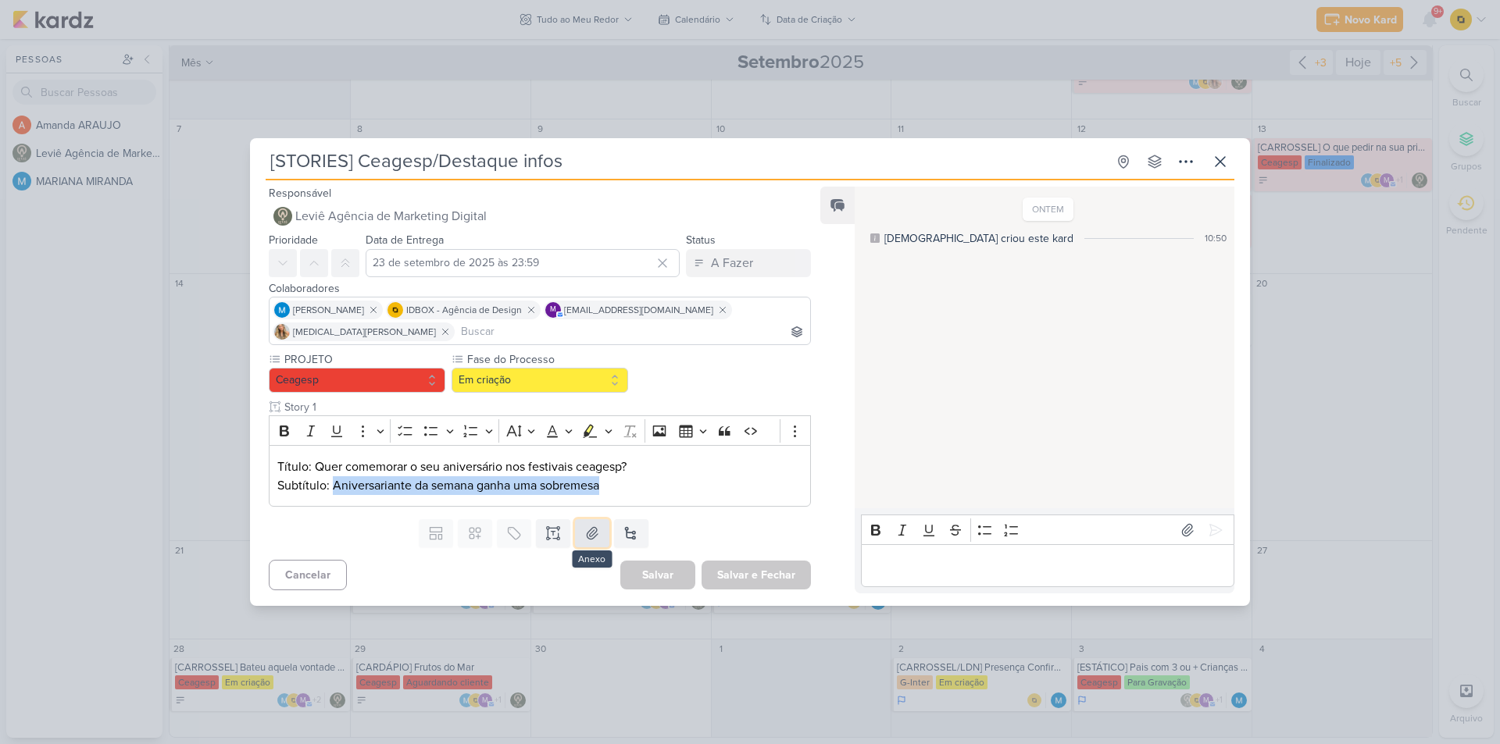
click at [584, 532] on icon at bounding box center [592, 534] width 16 height 16
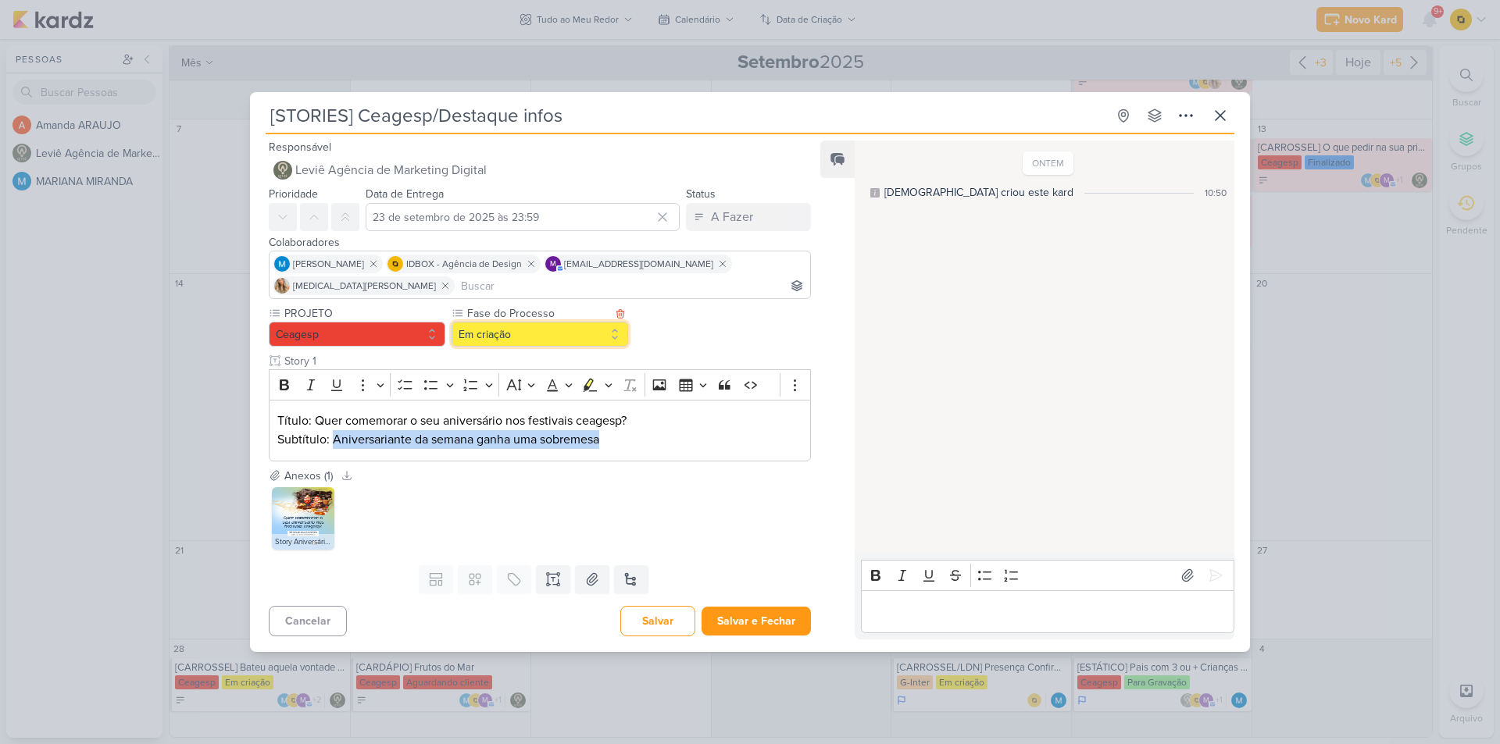
click at [509, 344] on button "Em criação" at bounding box center [540, 334] width 177 height 25
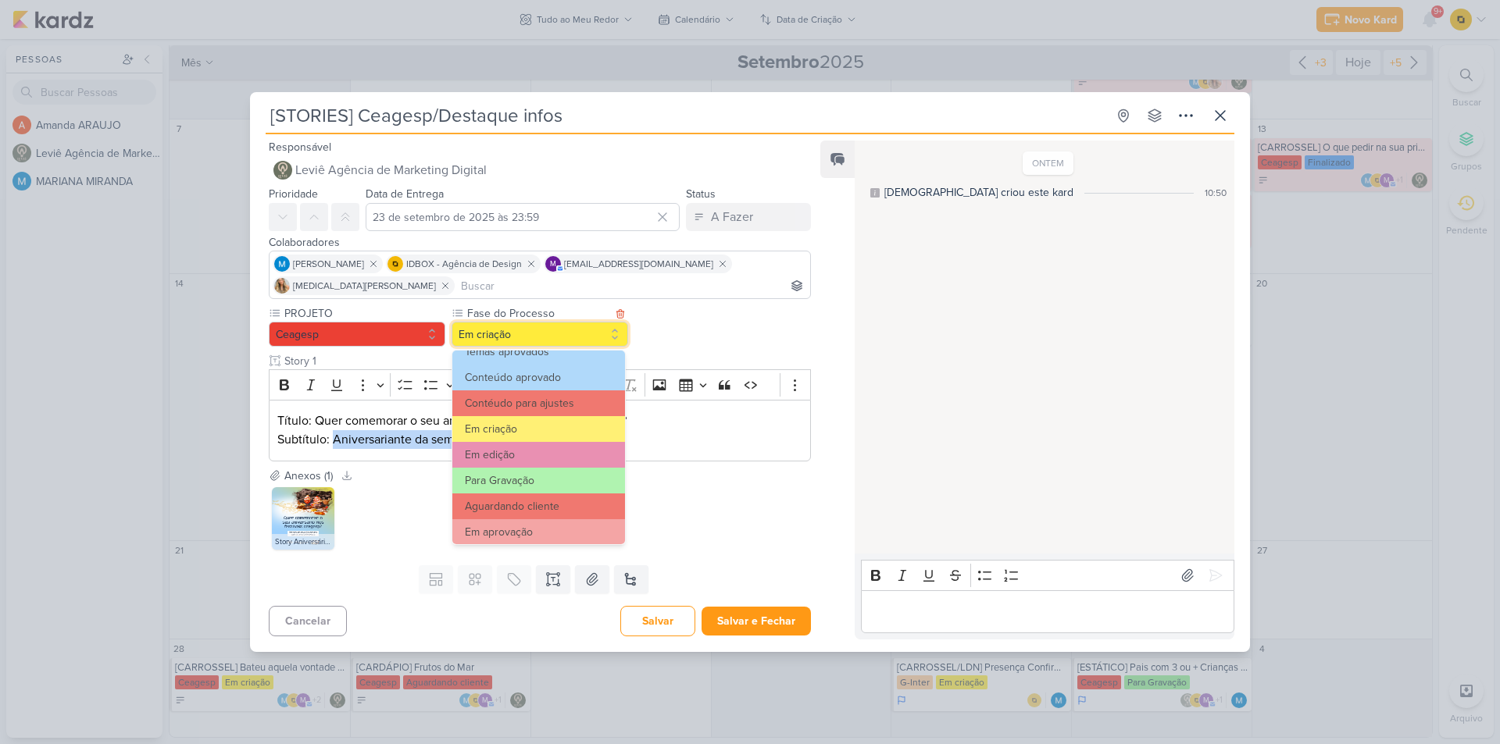
scroll to position [151, 0]
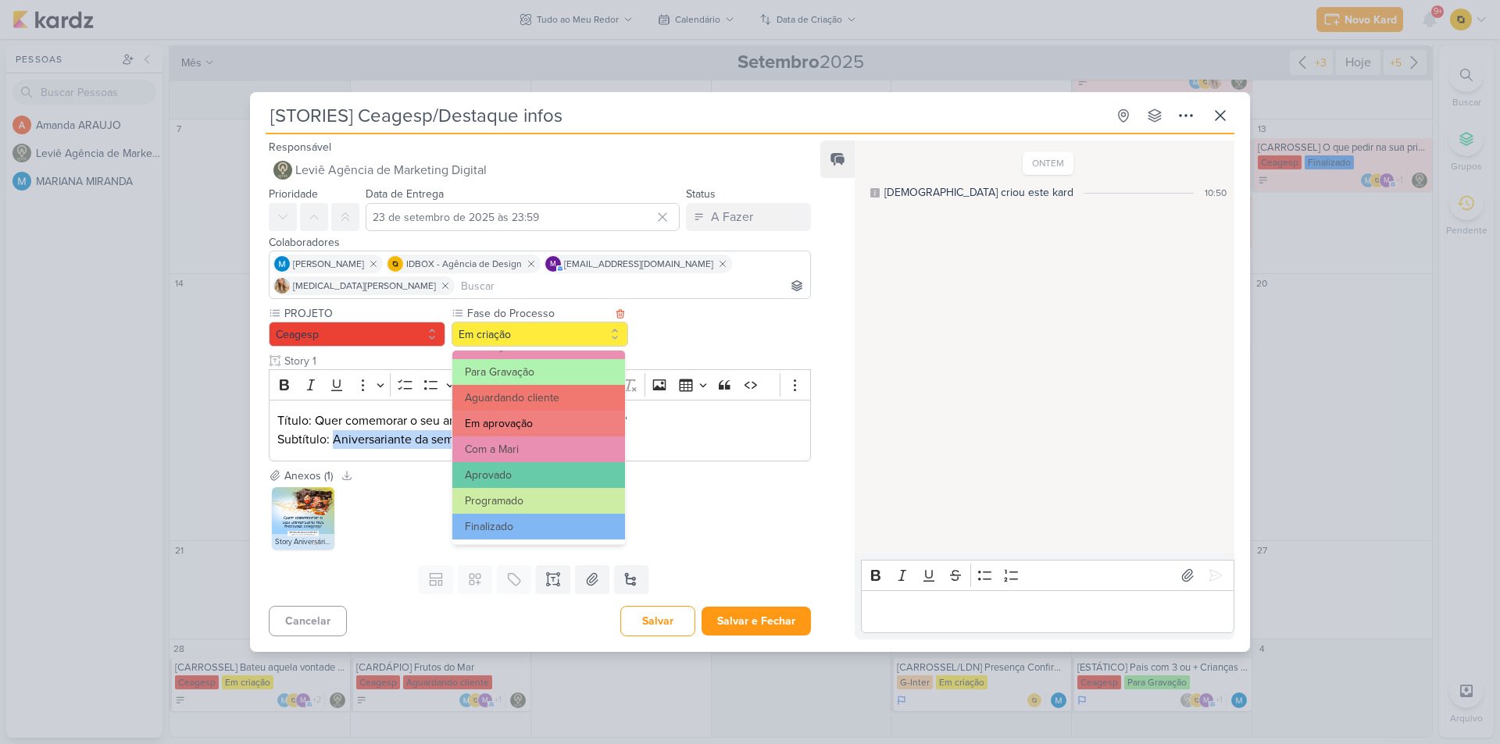
click at [516, 430] on button "Em aprovação" at bounding box center [538, 424] width 173 height 26
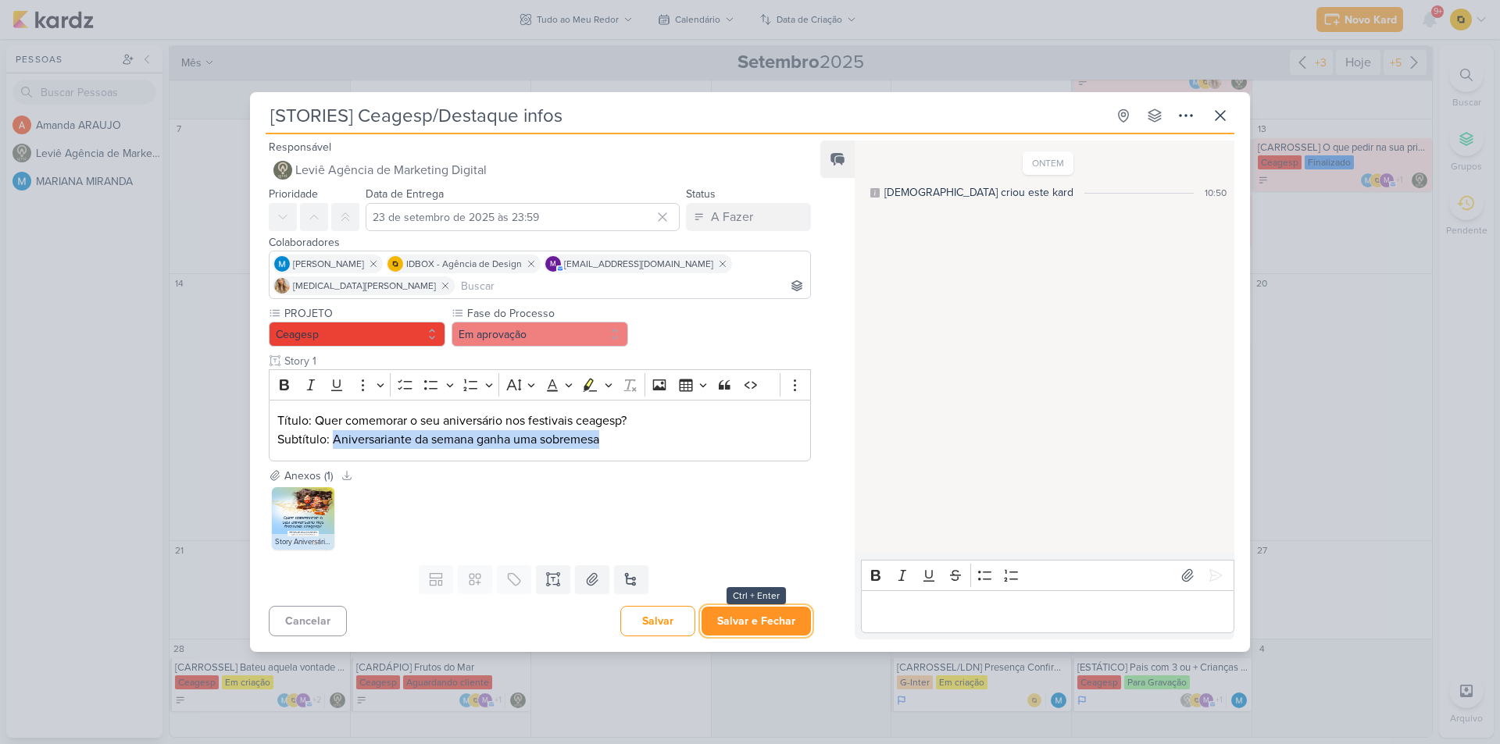
click at [729, 622] on button "Salvar e Fechar" at bounding box center [755, 621] width 109 height 29
